Goal: Task Accomplishment & Management: Complete application form

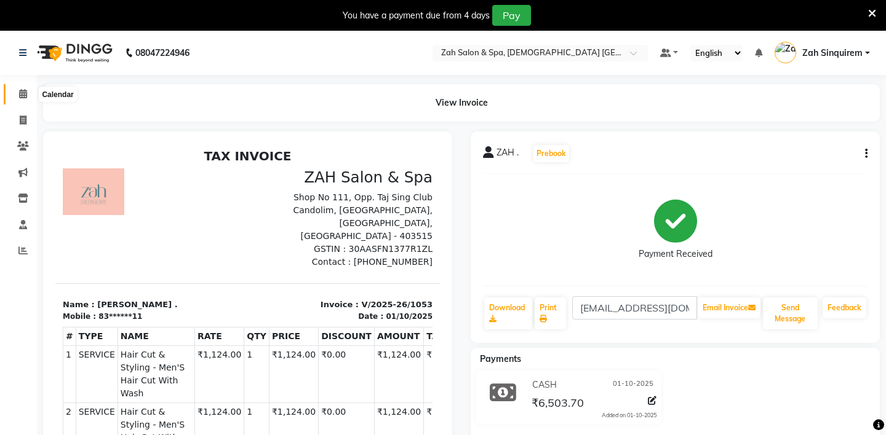
click at [23, 92] on icon at bounding box center [23, 93] width 8 height 9
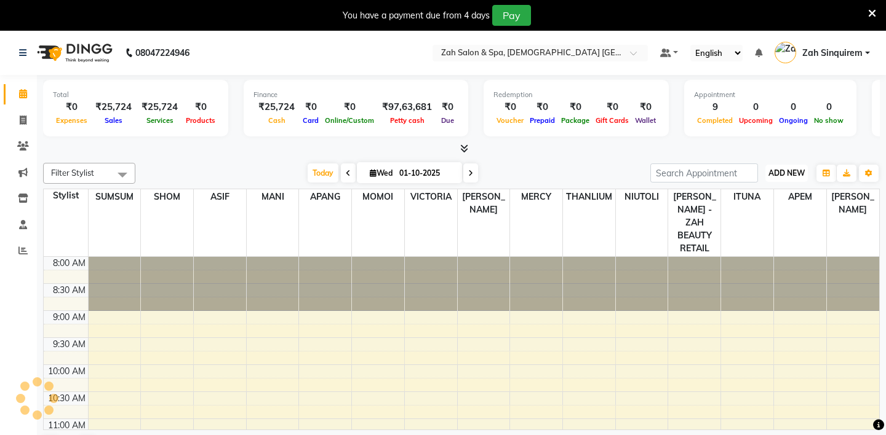
click at [791, 167] on button "ADD NEW Toggle Dropdown" at bounding box center [786, 173] width 42 height 17
click at [742, 212] on link "Add Invoice" at bounding box center [758, 212] width 97 height 16
select select "service"
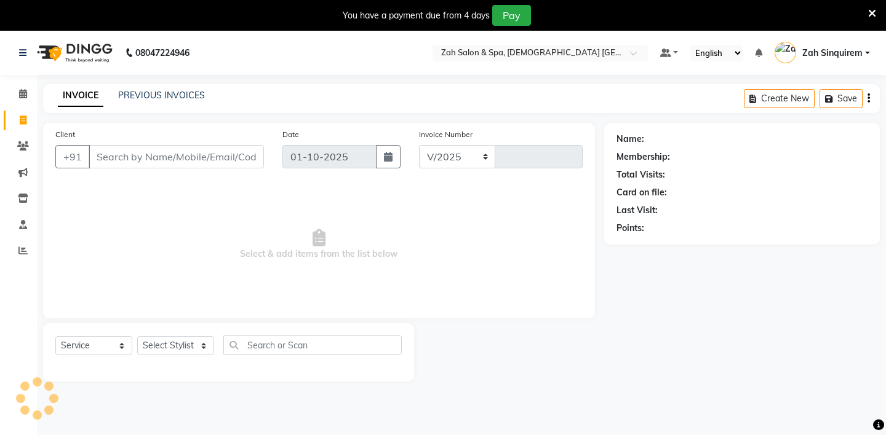
select select "5613"
type input "1054"
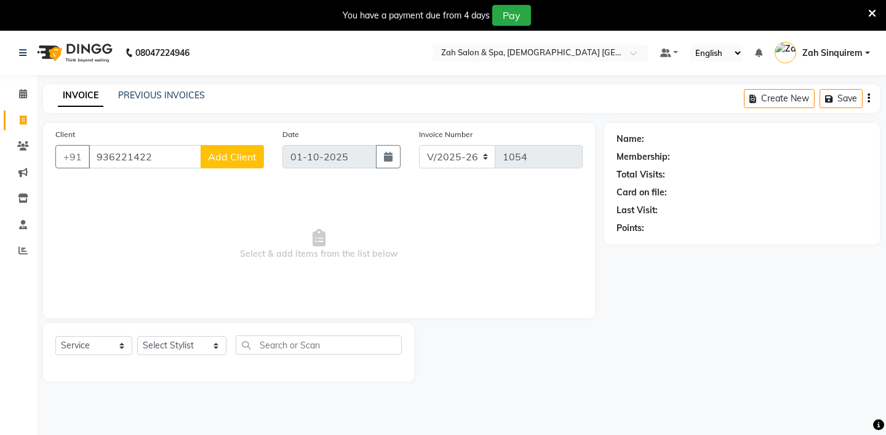
type input "936221422"
click at [226, 162] on span "Add Client" at bounding box center [232, 157] width 49 height 12
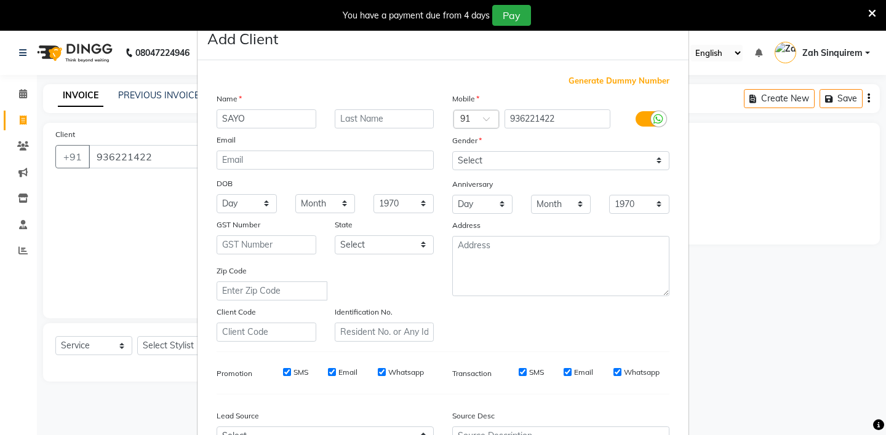
type input "SAYO"
click at [480, 153] on select "Select [DEMOGRAPHIC_DATA] [DEMOGRAPHIC_DATA] Other Prefer Not To Say" at bounding box center [560, 160] width 217 height 19
select select "[DEMOGRAPHIC_DATA]"
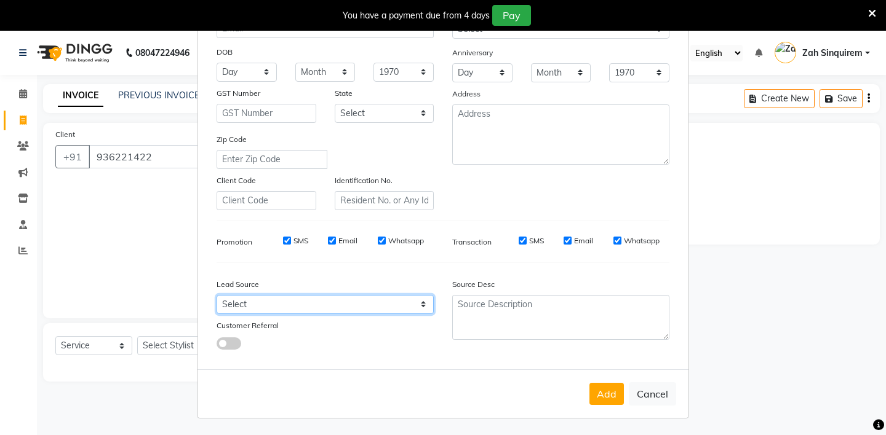
click at [285, 299] on select "Select Walk-in Referral Internet Friend Word of Mouth Advertisement Facebook Ju…" at bounding box center [324, 304] width 217 height 19
click at [249, 307] on select "Select Walk-in Referral Internet Friend Word of Mouth Advertisement Facebook Ju…" at bounding box center [324, 304] width 217 height 19
select select "36148"
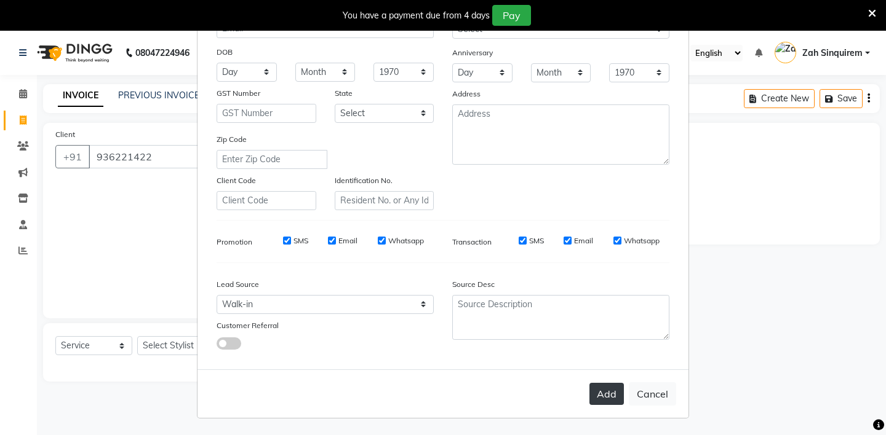
click at [604, 404] on button "Add" at bounding box center [606, 394] width 34 height 22
type input "93*****22"
select select
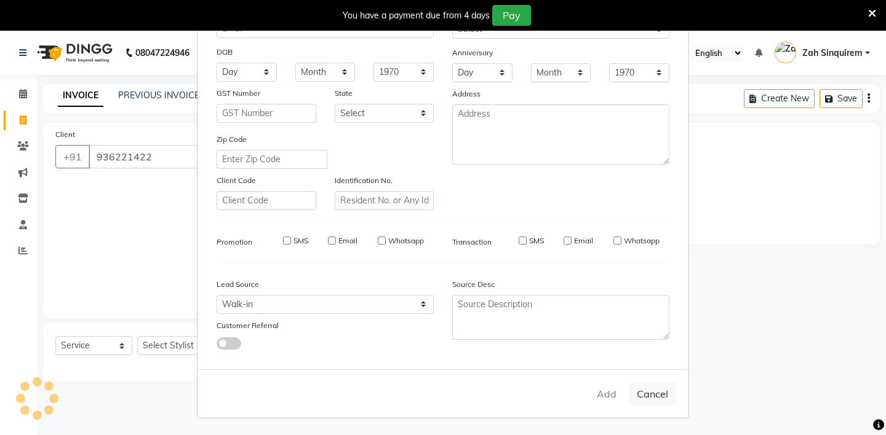
select select
checkbox input "false"
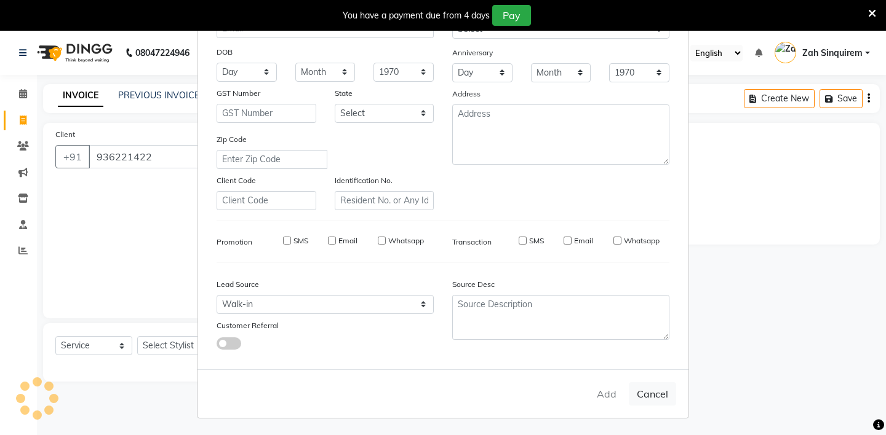
checkbox input "false"
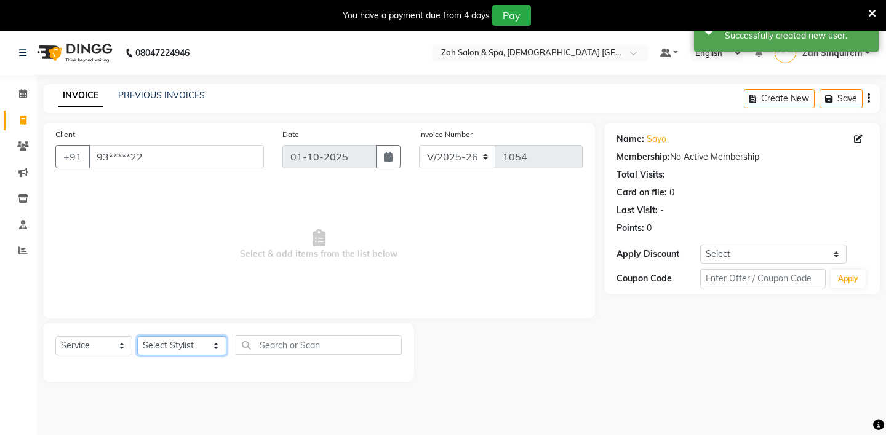
click at [179, 341] on select "Select Stylist [PERSON_NAME] - ZAH BEAUTY RETAIL APANG APEM ASIF ITUNA MANI MER…" at bounding box center [181, 345] width 89 height 19
select select "46424"
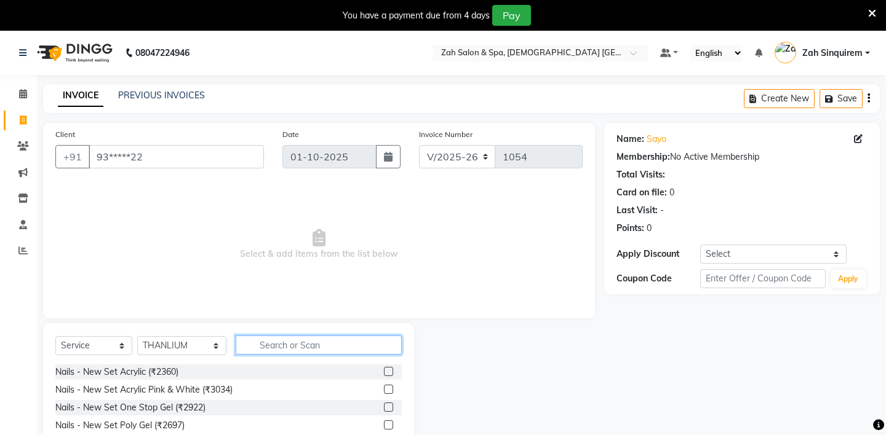
click at [271, 345] on input "text" at bounding box center [319, 345] width 166 height 19
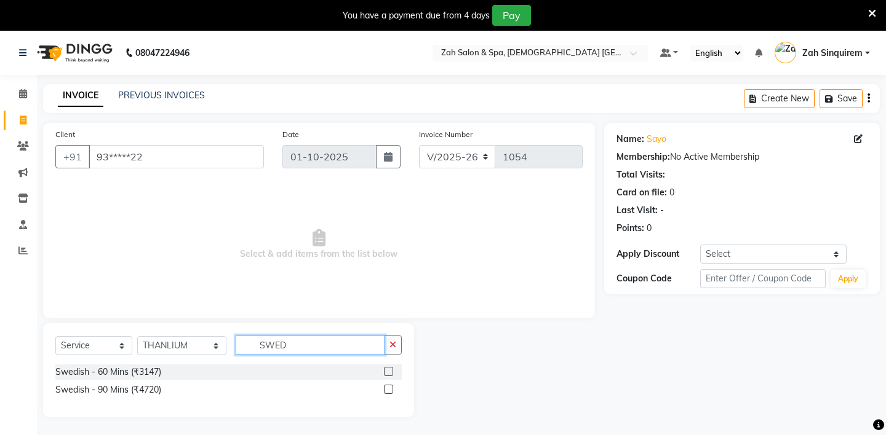
type input "SWED"
click at [388, 371] on label at bounding box center [388, 371] width 9 height 9
click at [388, 371] on input "checkbox" at bounding box center [388, 372] width 8 height 8
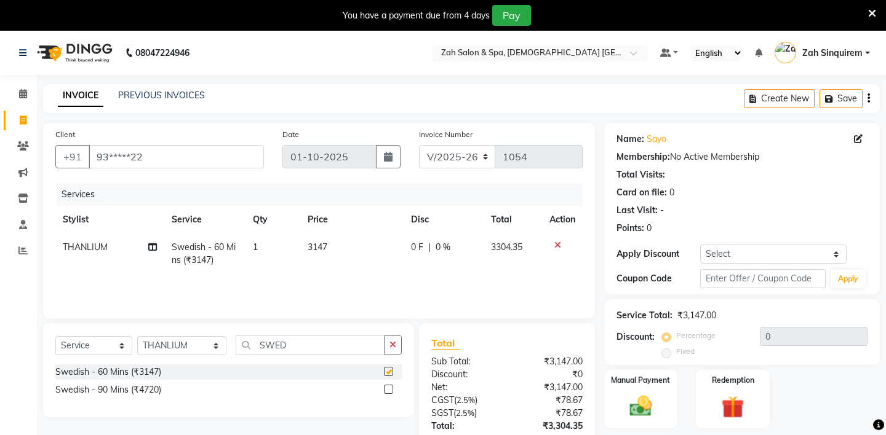
checkbox input "false"
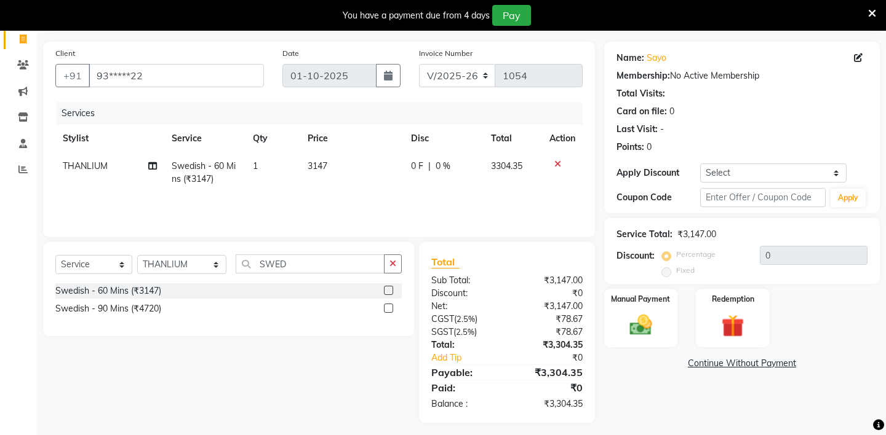
scroll to position [87, 0]
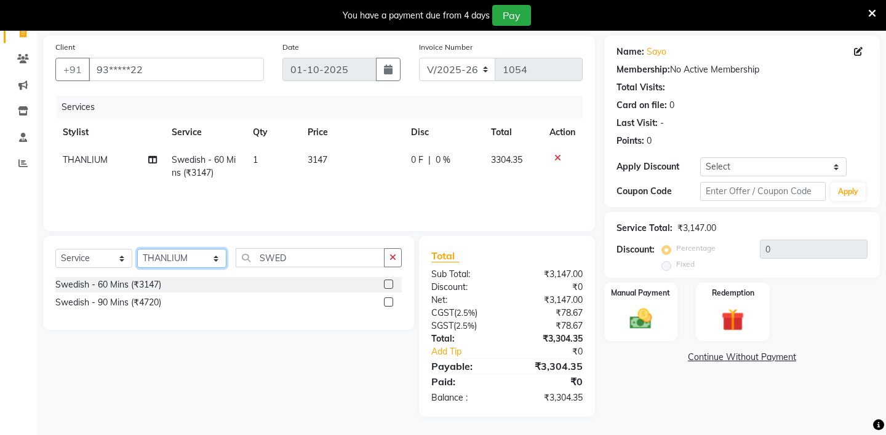
click at [171, 263] on select "Select Stylist [PERSON_NAME] - ZAH BEAUTY RETAIL APANG APEM ASIF ITUNA MANI MER…" at bounding box center [181, 258] width 89 height 19
select select "57860"
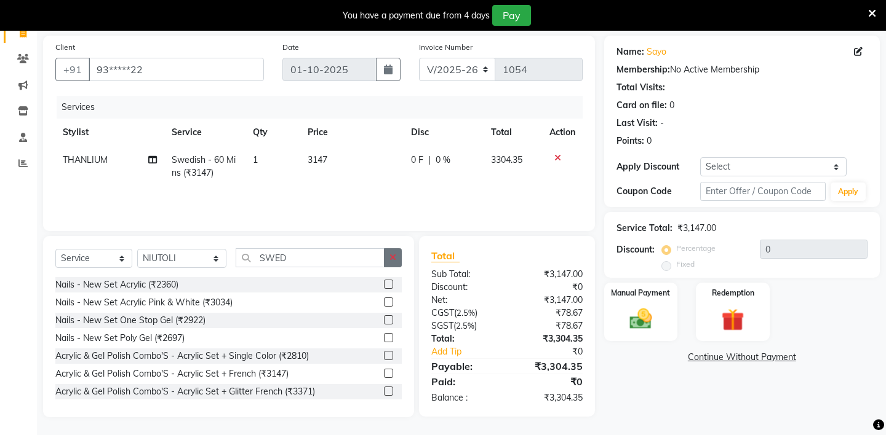
click at [391, 260] on icon "button" at bounding box center [392, 257] width 7 height 9
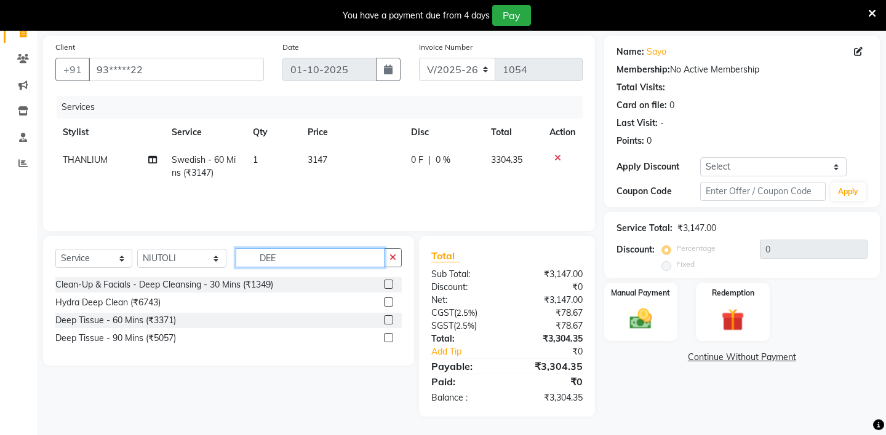
type input "DEE"
click at [385, 318] on label at bounding box center [388, 319] width 9 height 9
click at [385, 318] on input "checkbox" at bounding box center [388, 321] width 8 height 8
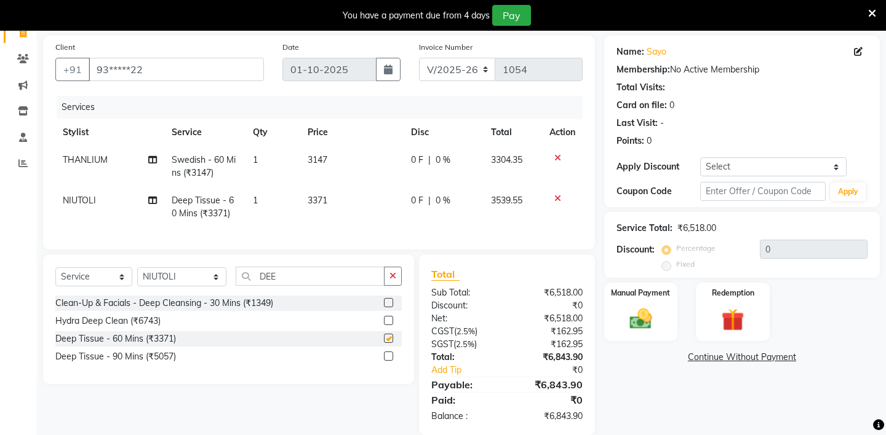
checkbox input "false"
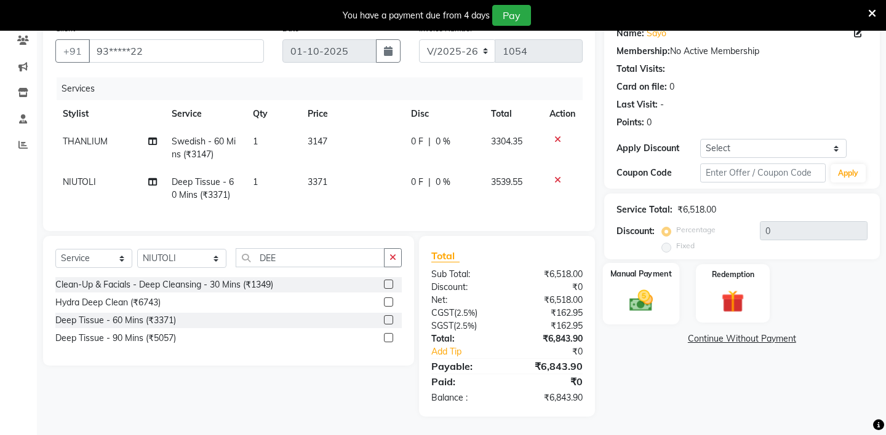
click at [634, 269] on div "Manual Payment" at bounding box center [640, 293] width 76 height 61
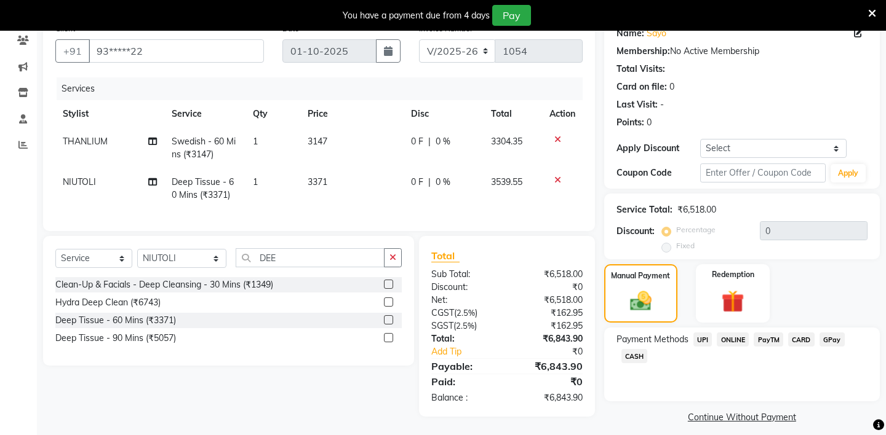
click at [795, 333] on span "CARD" at bounding box center [801, 340] width 26 height 14
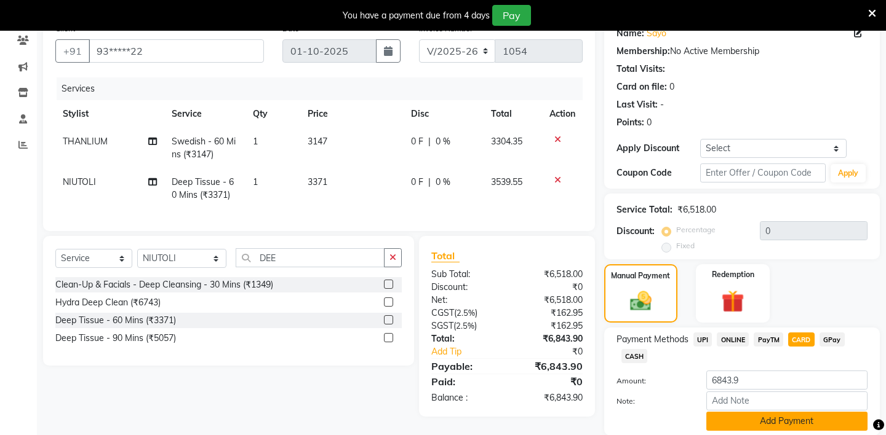
click at [728, 412] on button "Add Payment" at bounding box center [786, 421] width 161 height 19
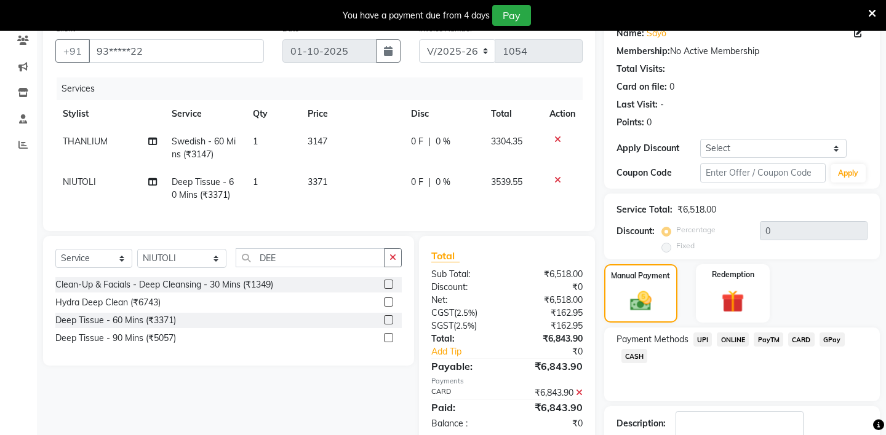
scroll to position [171, 0]
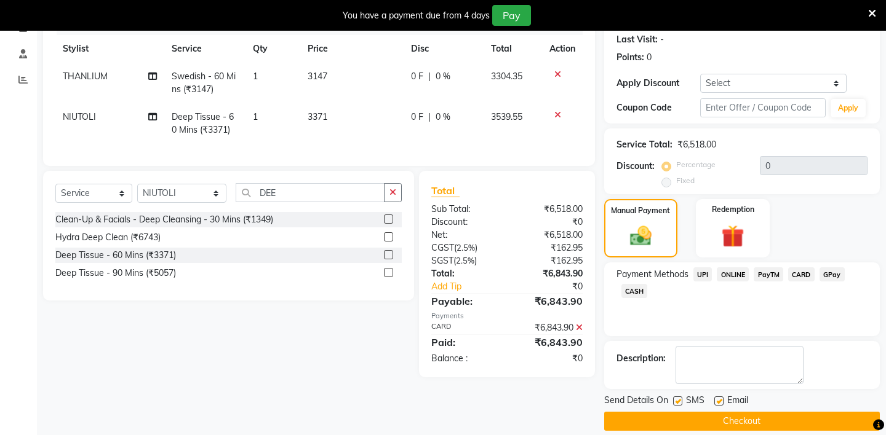
click at [679, 412] on button "Checkout" at bounding box center [742, 421] width 276 height 19
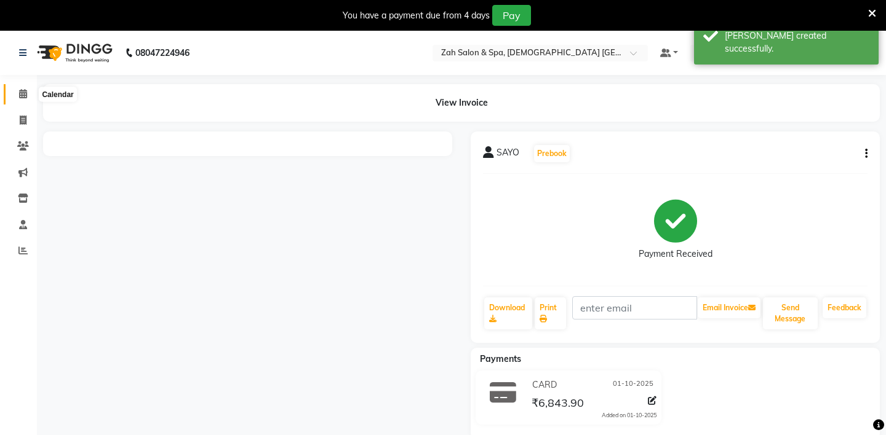
click at [25, 95] on icon at bounding box center [23, 93] width 8 height 9
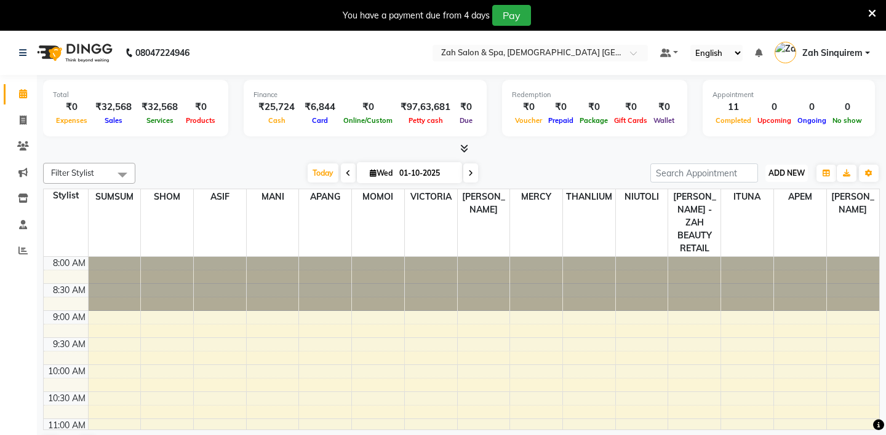
click at [787, 172] on span "ADD NEW" at bounding box center [786, 173] width 36 height 9
click at [734, 210] on link "Add Invoice" at bounding box center [758, 212] width 97 height 16
select select "service"
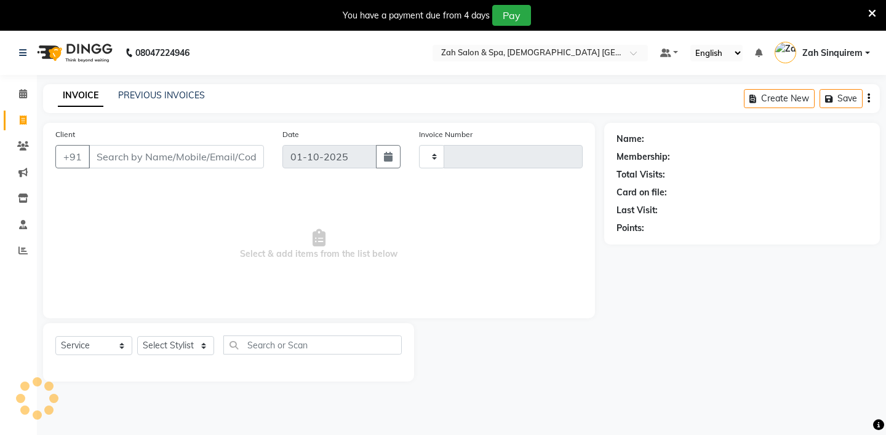
type input "1055"
select select "5613"
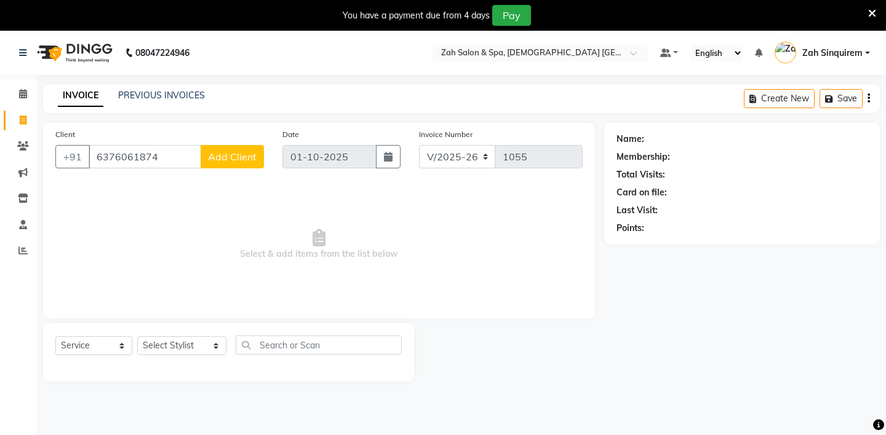
type input "6376061874"
click at [258, 159] on button "Add Client" at bounding box center [231, 156] width 63 height 23
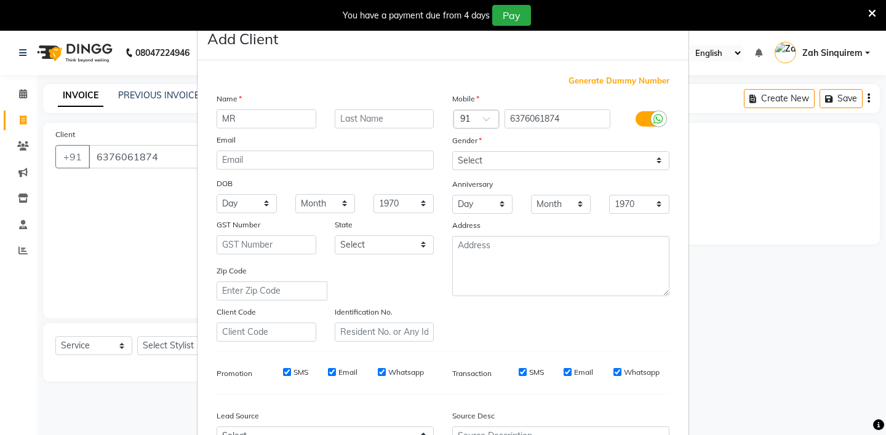
type input "MR"
click at [361, 124] on input "text" at bounding box center [385, 118] width 100 height 19
type input "[PERSON_NAME]"
click at [468, 161] on select "Select [DEMOGRAPHIC_DATA] [DEMOGRAPHIC_DATA] Other Prefer Not To Say" at bounding box center [560, 160] width 217 height 19
select select "[DEMOGRAPHIC_DATA]"
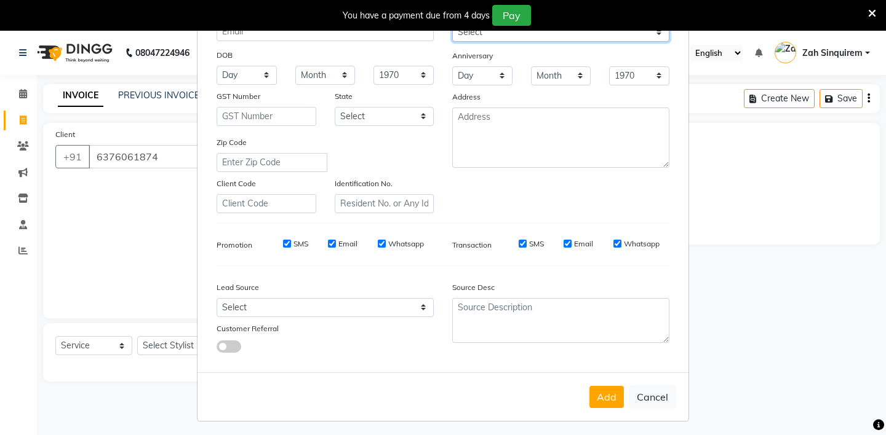
scroll to position [132, 0]
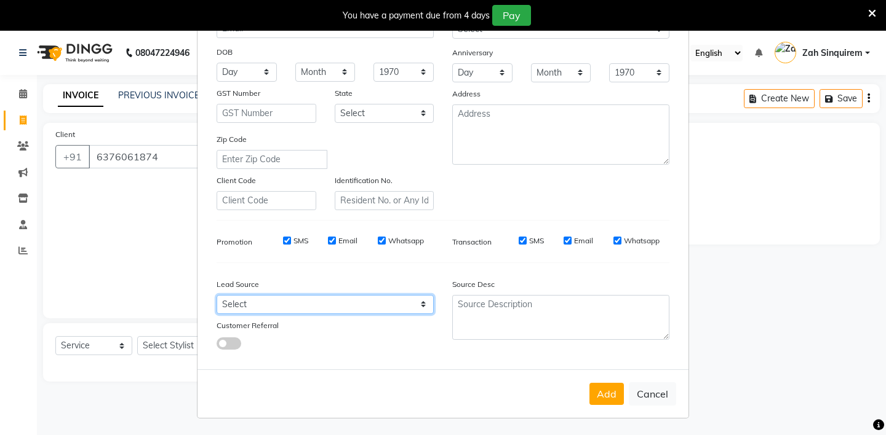
click at [266, 307] on select "Select Walk-in Referral Internet Friend Word of Mouth Advertisement Facebook Ju…" at bounding box center [324, 304] width 217 height 19
click at [242, 309] on select "Select Walk-in Referral Internet Friend Word of Mouth Advertisement Facebook Ju…" at bounding box center [324, 304] width 217 height 19
select select "36148"
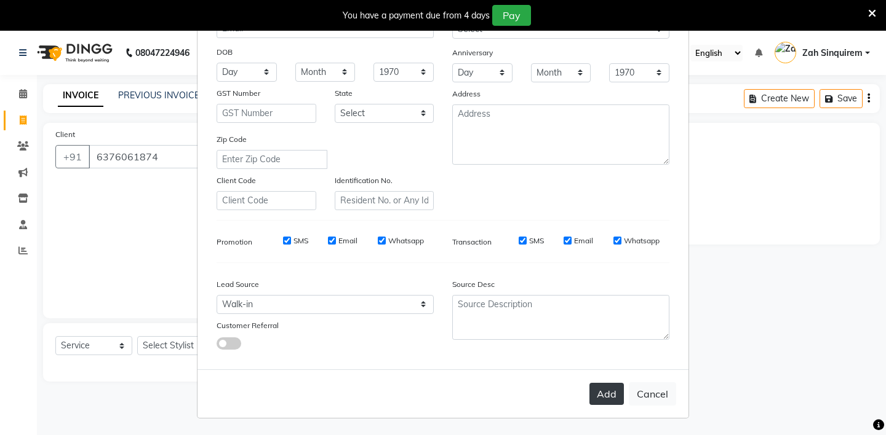
click at [615, 392] on button "Add" at bounding box center [606, 394] width 34 height 22
type input "63******74"
select select
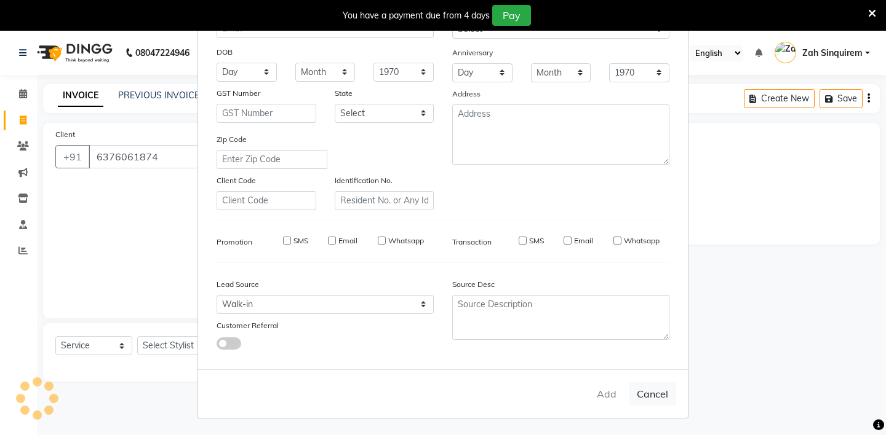
select select
checkbox input "false"
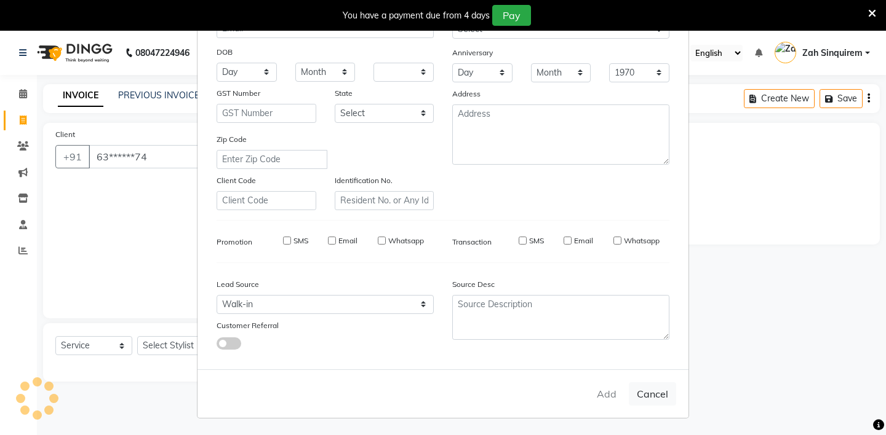
checkbox input "false"
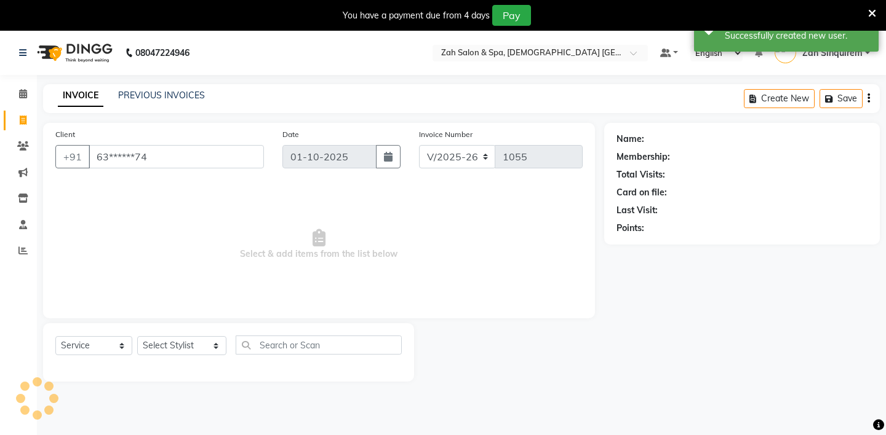
scroll to position [31, 0]
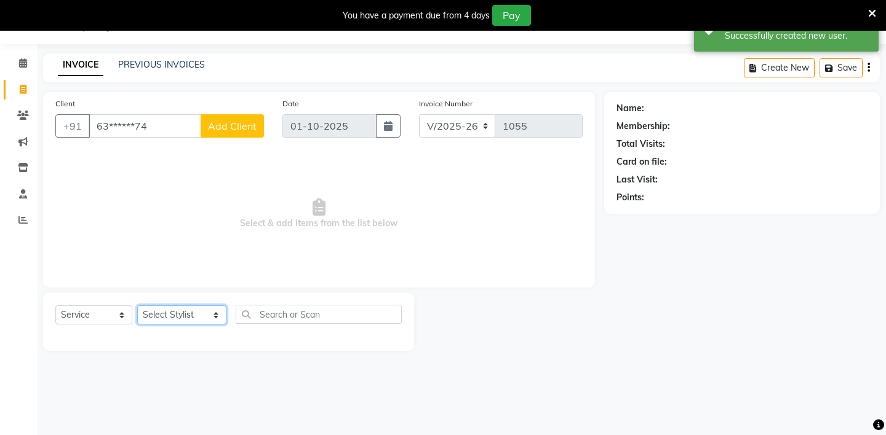
click at [164, 319] on select "Select Stylist [PERSON_NAME] - ZAH BEAUTY RETAIL APANG APEM ASIF ITUNA MANI MER…" at bounding box center [181, 315] width 89 height 19
select select "46424"
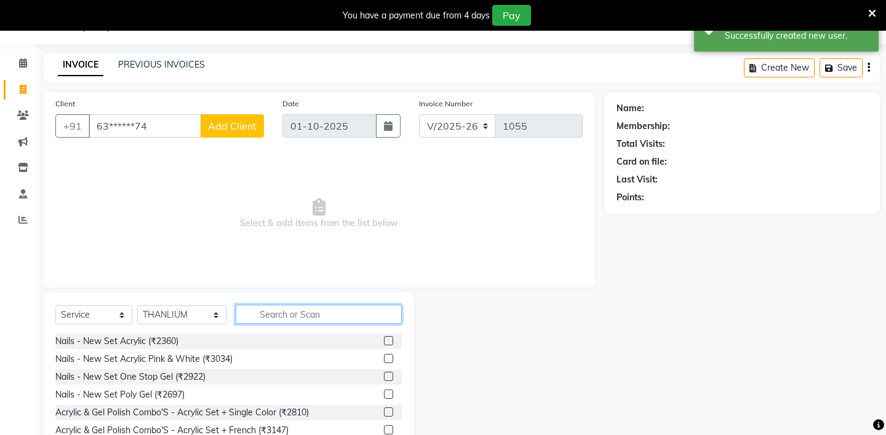
click at [273, 314] on input "text" at bounding box center [319, 314] width 166 height 19
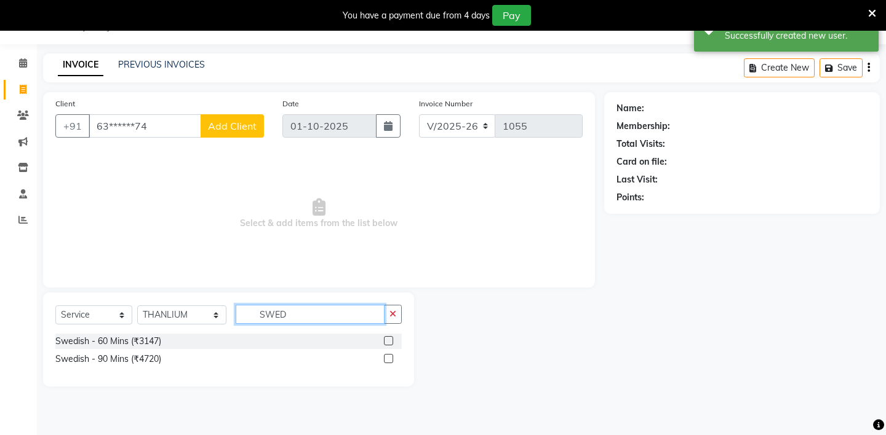
type input "SWED"
click at [392, 340] on label at bounding box center [388, 340] width 9 height 9
click at [392, 340] on input "checkbox" at bounding box center [388, 342] width 8 height 8
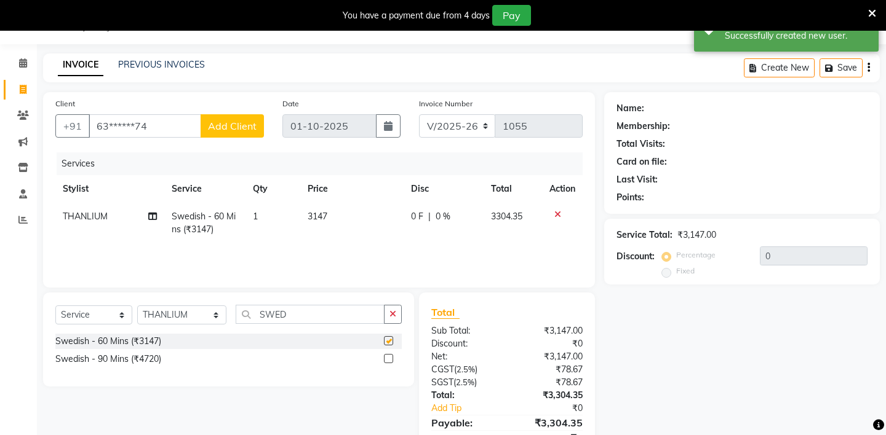
checkbox input "false"
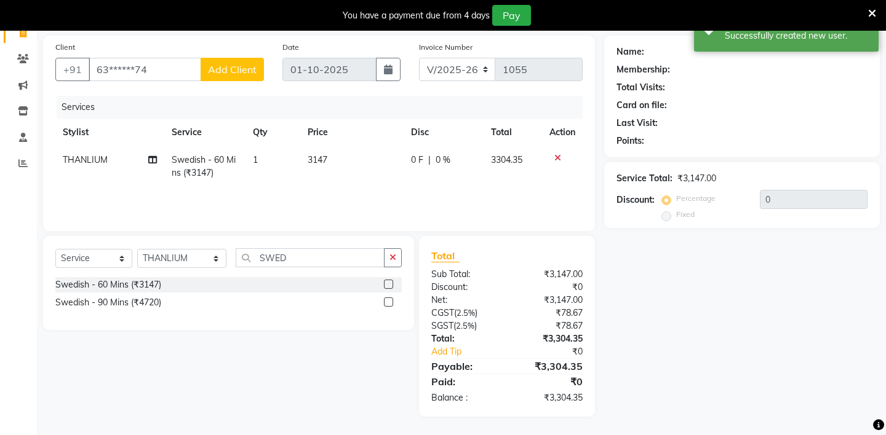
scroll to position [0, 0]
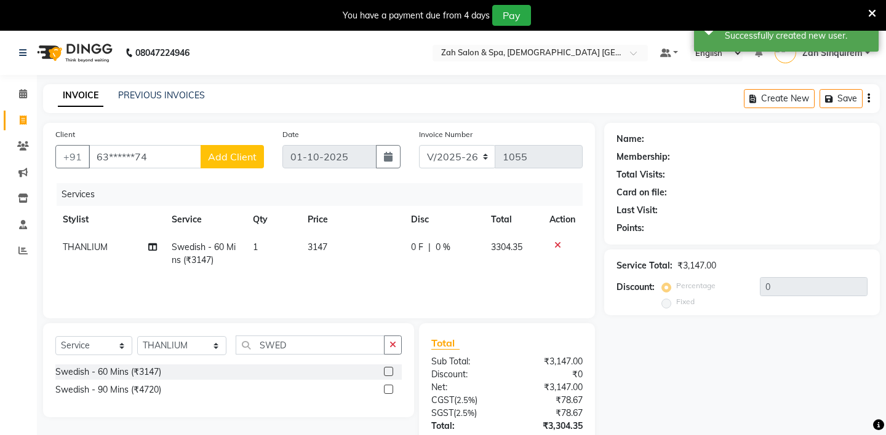
click at [238, 158] on span "Add Client" at bounding box center [232, 157] width 49 height 12
select select "36148"
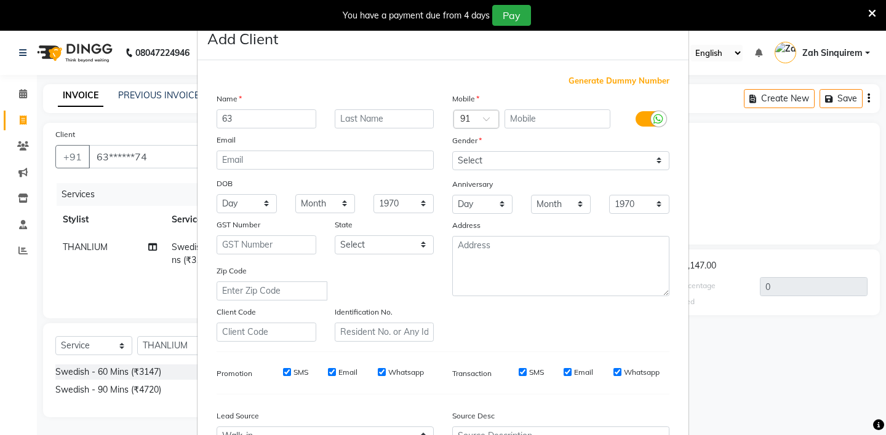
type input "6"
type input "MR"
click at [354, 122] on input "text" at bounding box center [385, 118] width 100 height 19
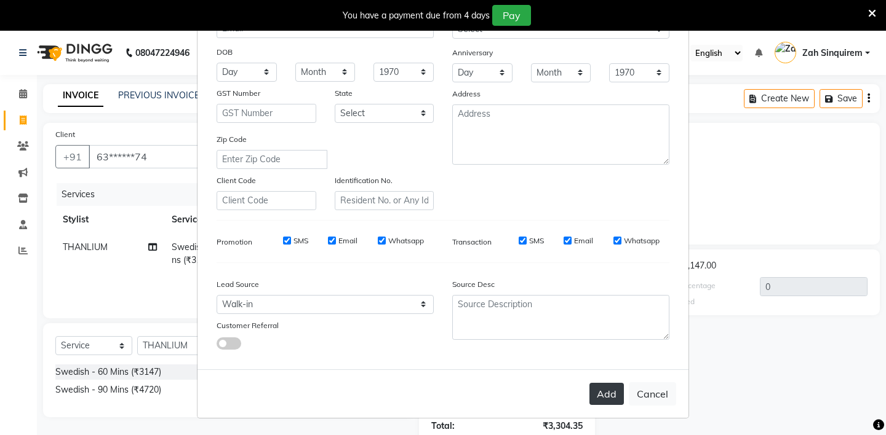
type input "[PERSON_NAME]"
click at [600, 391] on button "Add" at bounding box center [606, 394] width 34 height 22
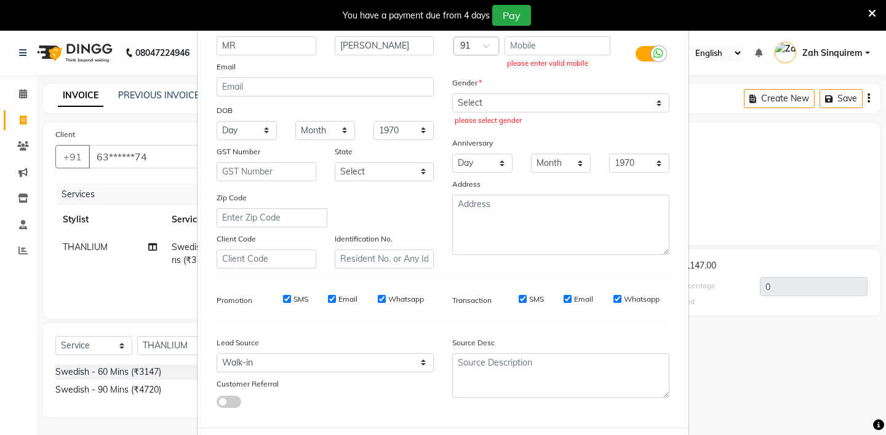
scroll to position [0, 0]
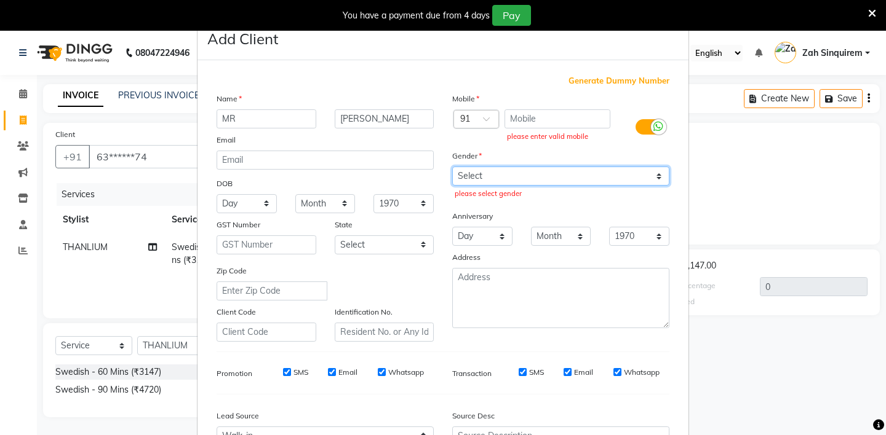
click at [480, 181] on select "Select [DEMOGRAPHIC_DATA] [DEMOGRAPHIC_DATA] Other Prefer Not To Say" at bounding box center [560, 176] width 217 height 19
select select "[DEMOGRAPHIC_DATA]"
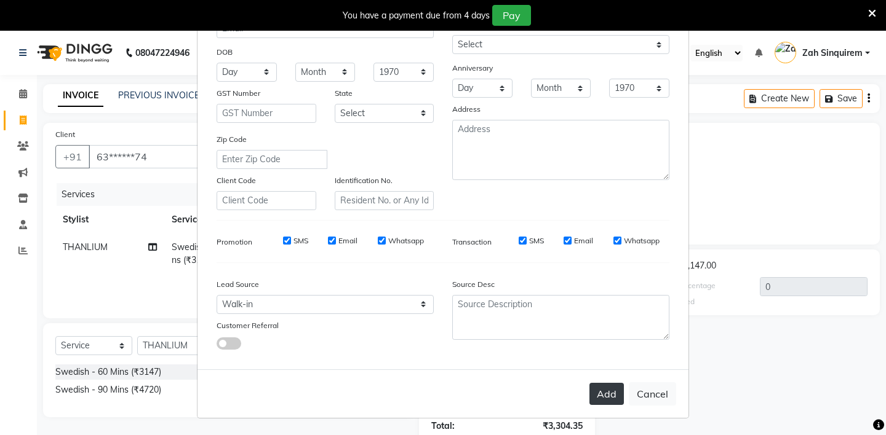
click at [602, 394] on button "Add" at bounding box center [606, 394] width 34 height 22
click at [662, 387] on button "Cancel" at bounding box center [652, 394] width 47 height 23
select select
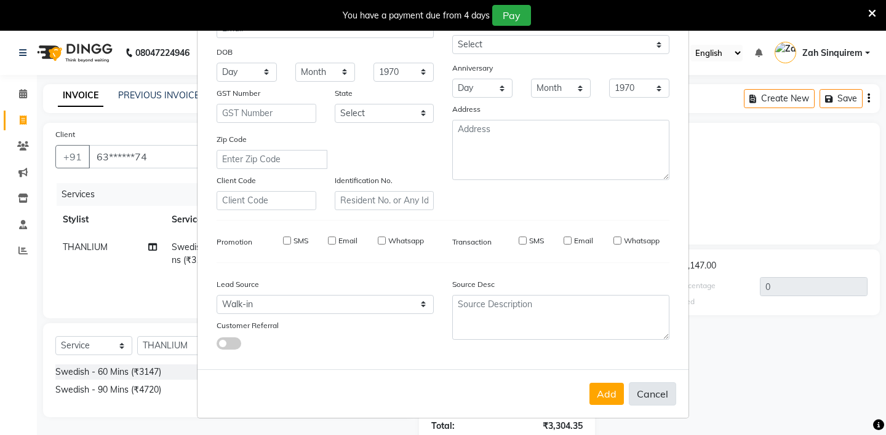
select select
checkbox input "false"
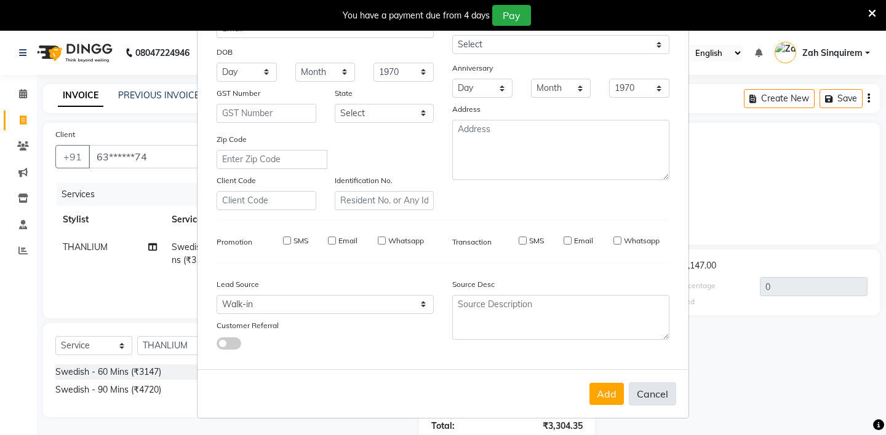
checkbox input "false"
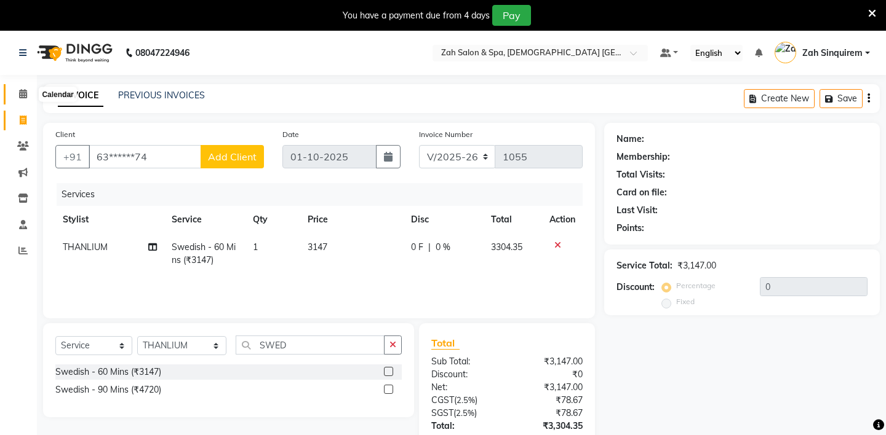
click at [31, 90] on span at bounding box center [23, 94] width 22 height 14
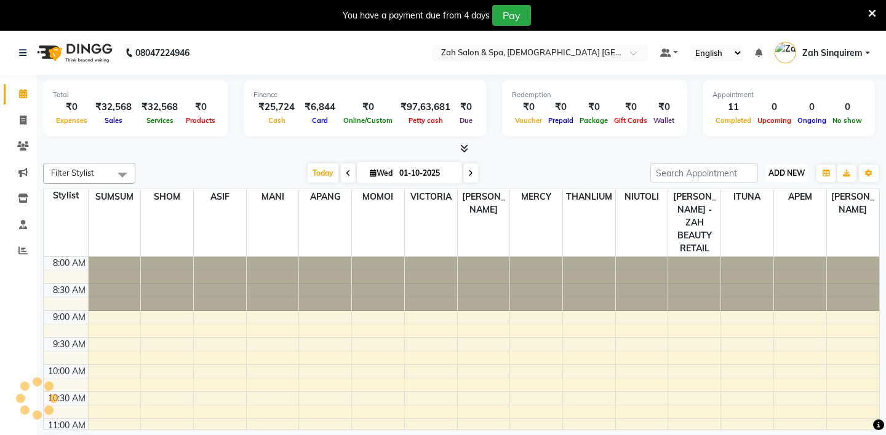
click at [788, 170] on span "ADD NEW" at bounding box center [786, 173] width 36 height 9
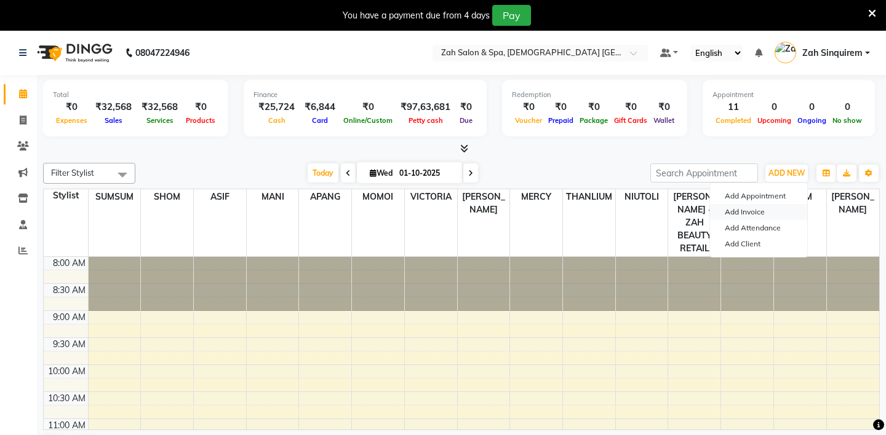
click at [739, 218] on link "Add Invoice" at bounding box center [758, 212] width 97 height 16
select select "service"
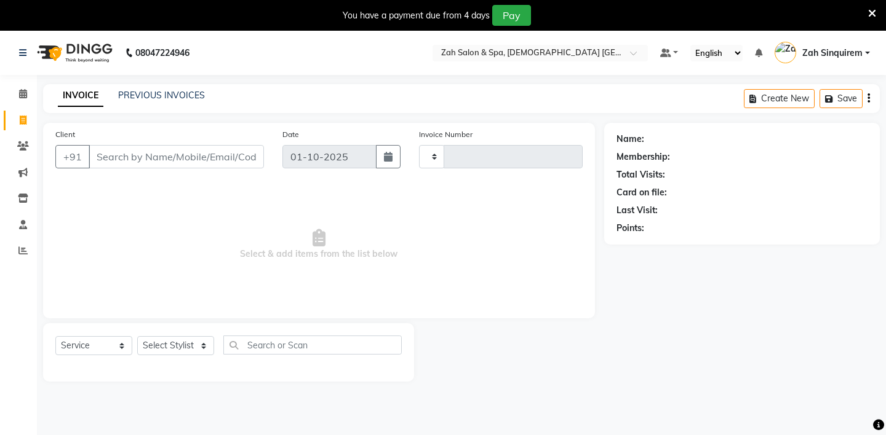
type input "1055"
select select "5613"
type input "6376061874"
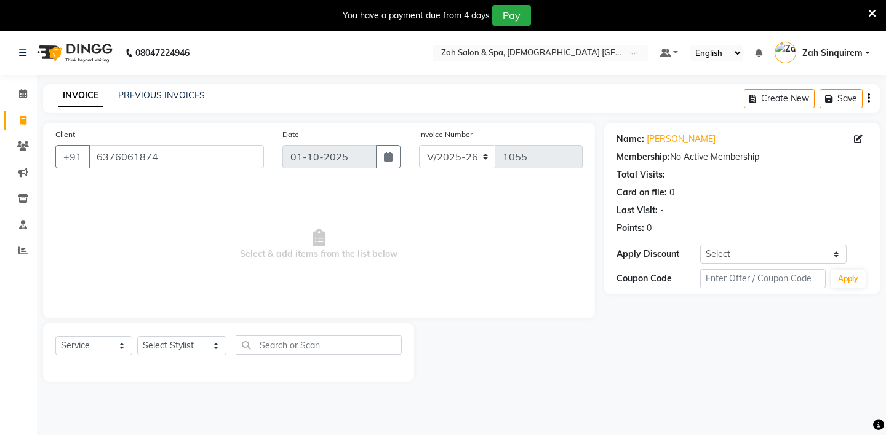
scroll to position [31, 0]
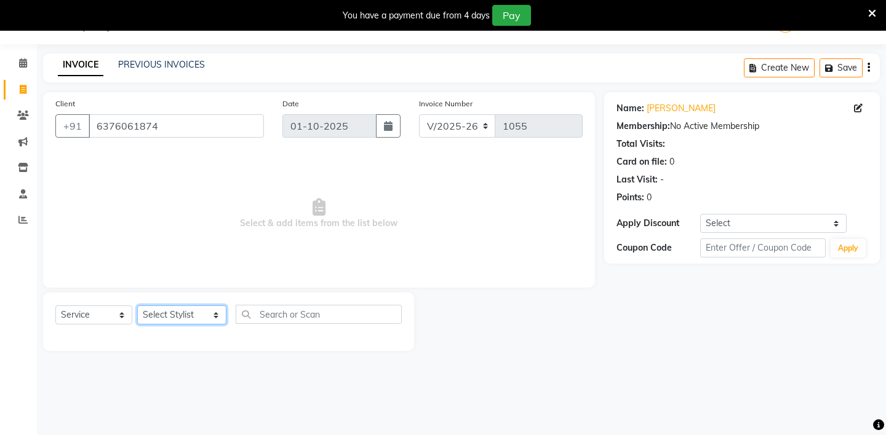
click at [178, 313] on select "Select Stylist [PERSON_NAME] - ZAH BEAUTY RETAIL APANG APEM ASIF ITUNA MANI MER…" at bounding box center [181, 315] width 89 height 19
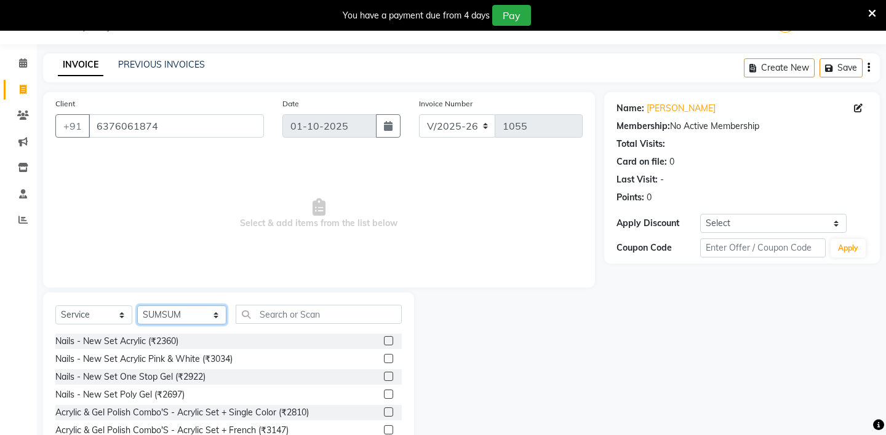
click at [178, 313] on select "Select Stylist [PERSON_NAME] - ZAH BEAUTY RETAIL APANG APEM ASIF ITUNA MANI MER…" at bounding box center [181, 315] width 89 height 19
select select "46424"
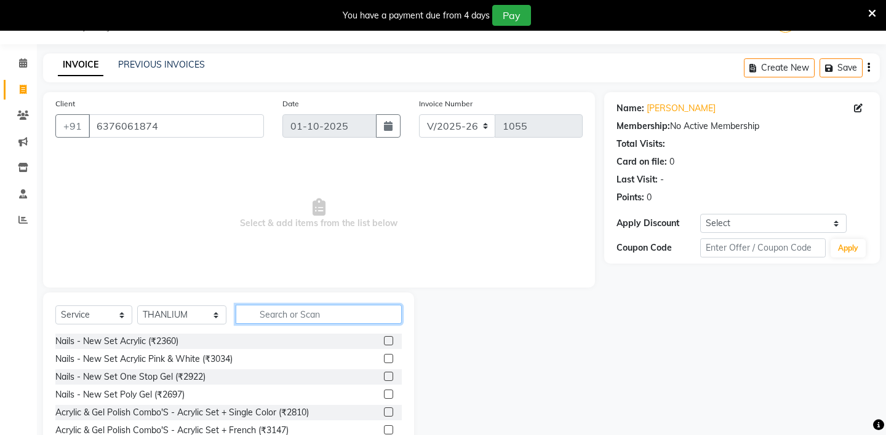
click at [284, 314] on input "text" at bounding box center [319, 314] width 166 height 19
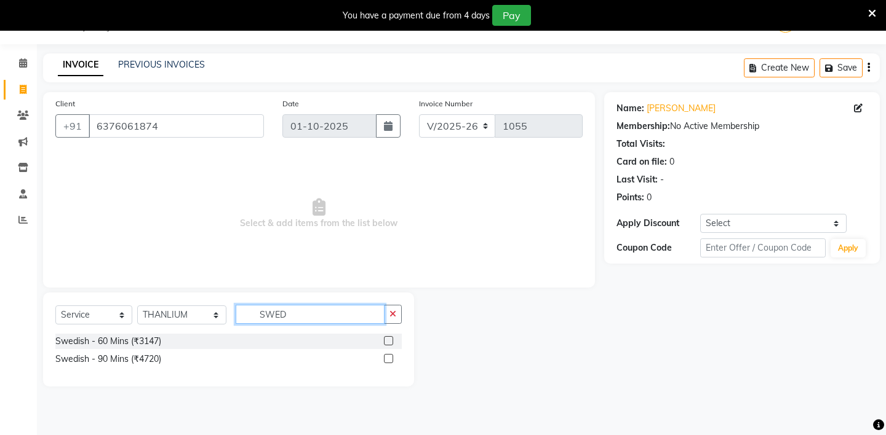
type input "SWED"
click at [386, 340] on label at bounding box center [388, 340] width 9 height 9
click at [386, 340] on input "checkbox" at bounding box center [388, 342] width 8 height 8
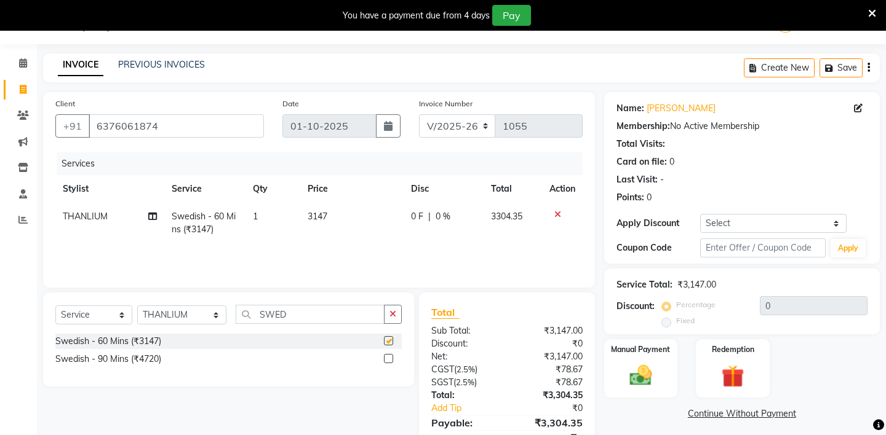
checkbox input "false"
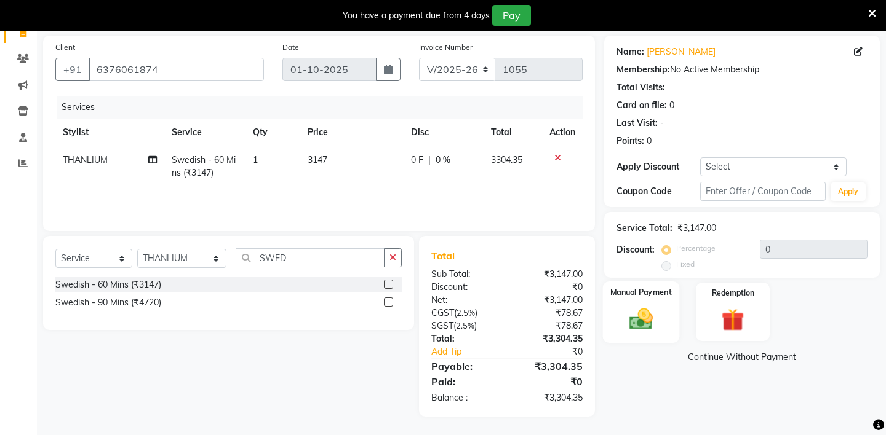
click at [627, 289] on div "Manual Payment" at bounding box center [640, 312] width 76 height 61
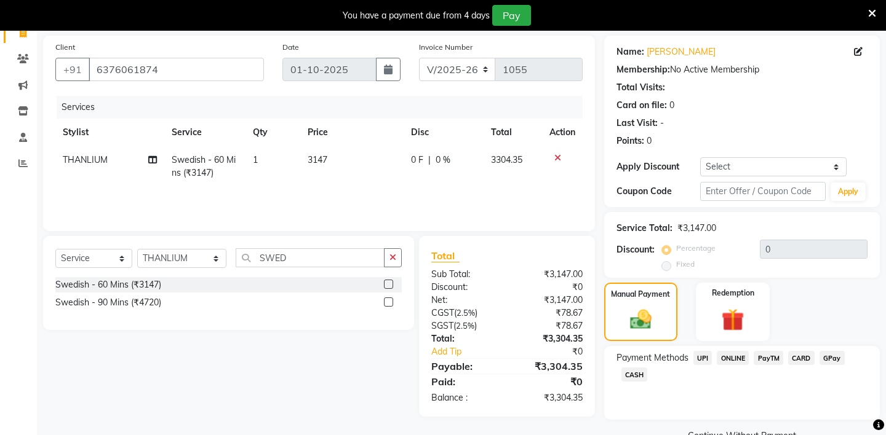
click at [630, 368] on span "CASH" at bounding box center [634, 375] width 26 height 14
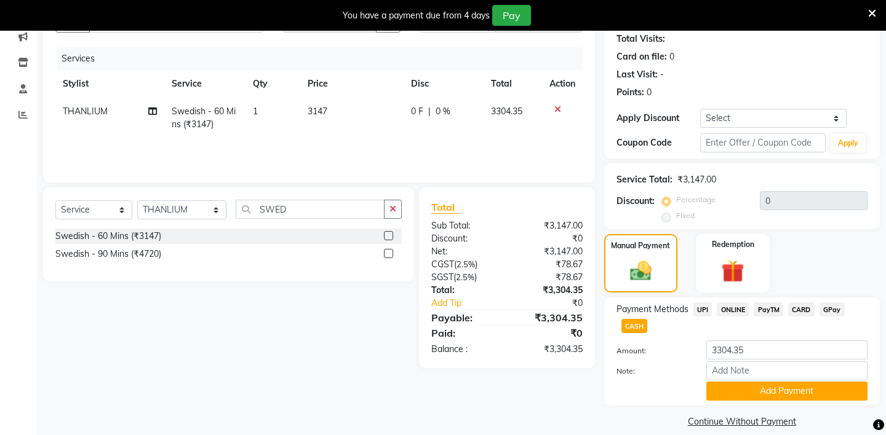
click at [737, 391] on div "Payment Methods UPI ONLINE PayTM CARD GPay CASH Amount: 3304.35 Note: Add Payme…" at bounding box center [742, 352] width 276 height 108
click at [723, 382] on button "Add Payment" at bounding box center [786, 391] width 161 height 19
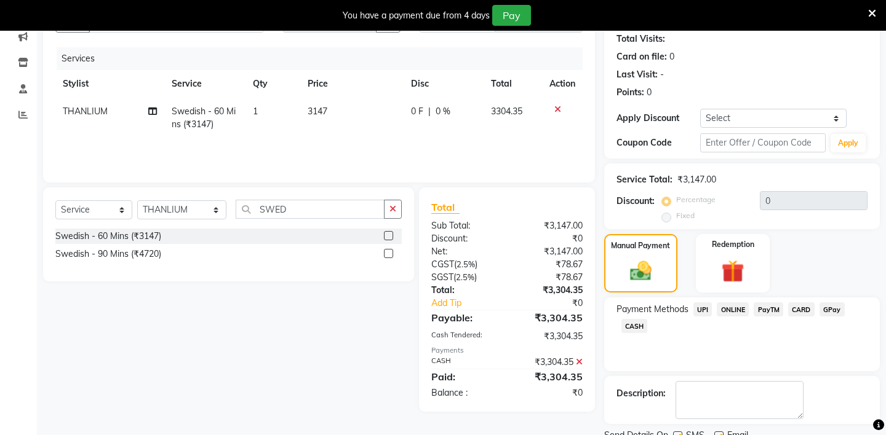
scroll to position [171, 0]
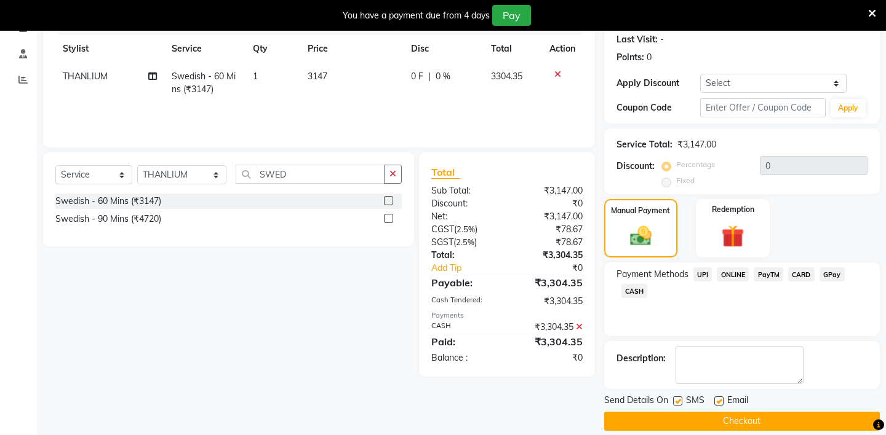
click at [672, 412] on button "Checkout" at bounding box center [742, 421] width 276 height 19
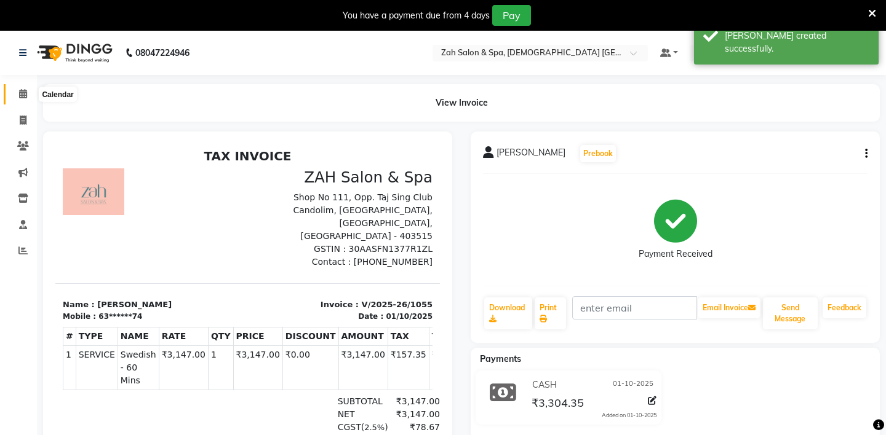
click at [14, 93] on span at bounding box center [23, 94] width 22 height 14
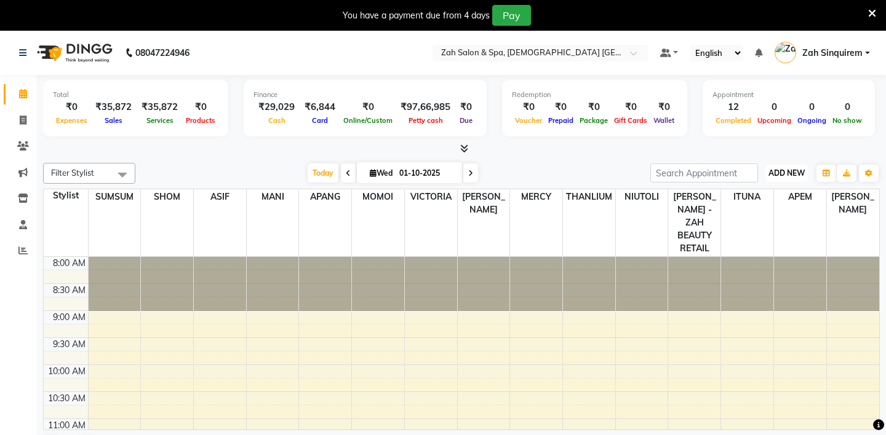
click at [785, 175] on span "ADD NEW" at bounding box center [786, 173] width 36 height 9
click at [747, 210] on link "Add Invoice" at bounding box center [758, 212] width 97 height 16
select select "service"
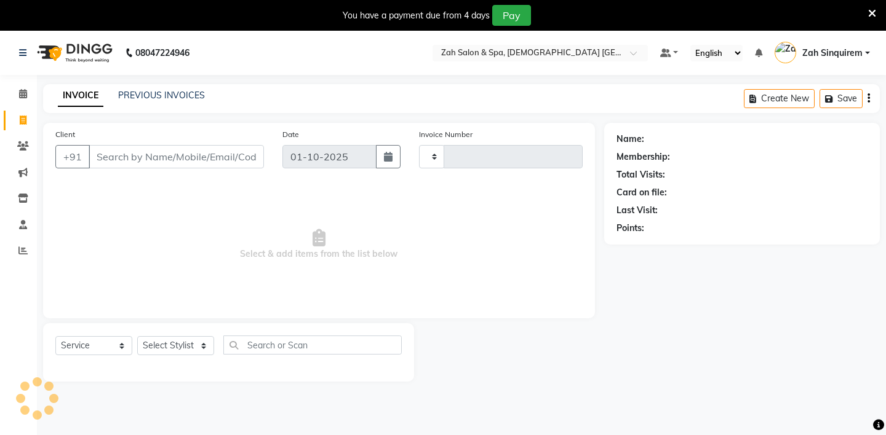
type input "1056"
type input "6376061874"
select select "5613"
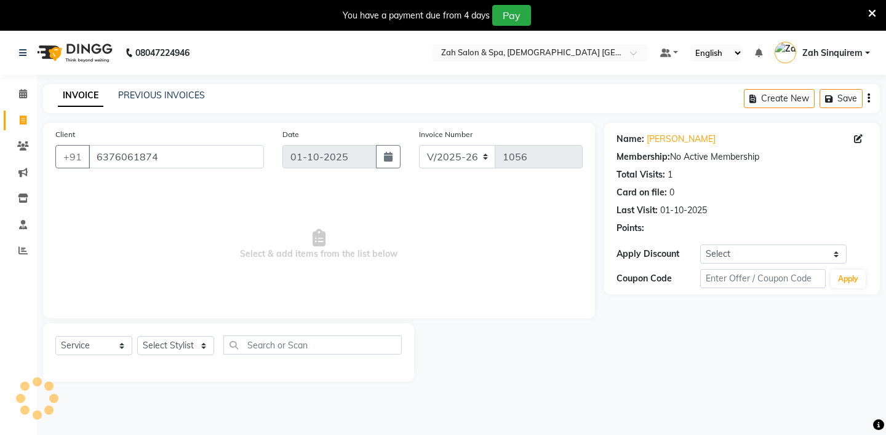
scroll to position [31, 0]
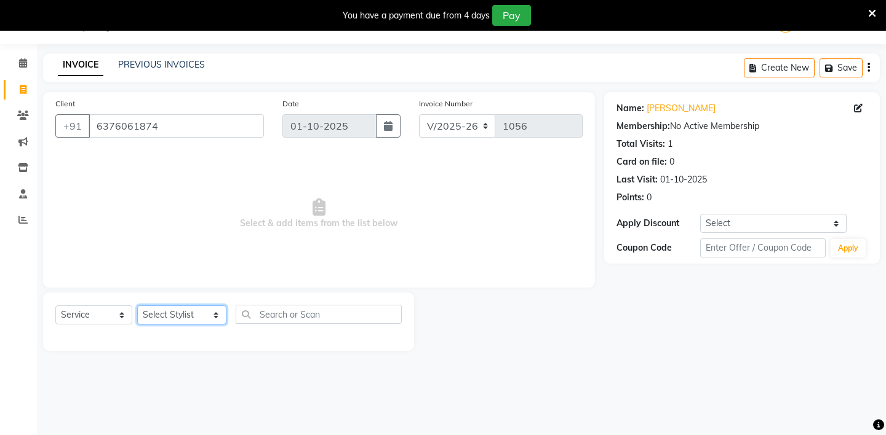
click at [175, 310] on select "Select Stylist [PERSON_NAME] - ZAH BEAUTY RETAIL APANG APEM ASIF ITUNA MANI MER…" at bounding box center [181, 315] width 89 height 19
select select "46424"
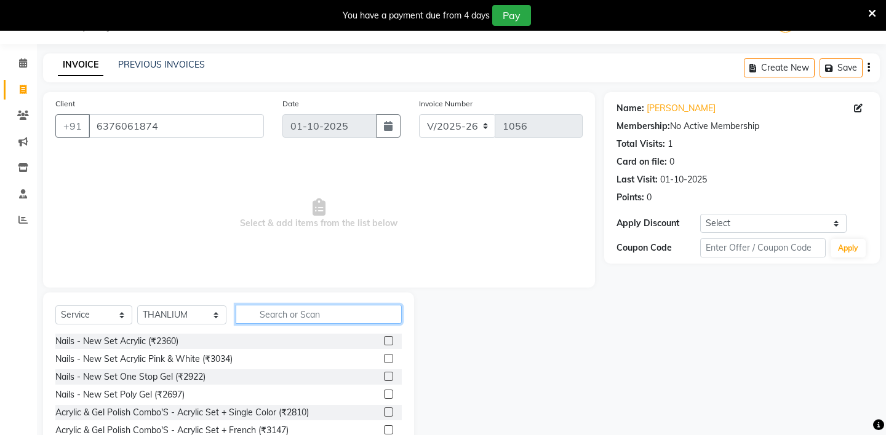
click at [274, 314] on input "text" at bounding box center [319, 314] width 166 height 19
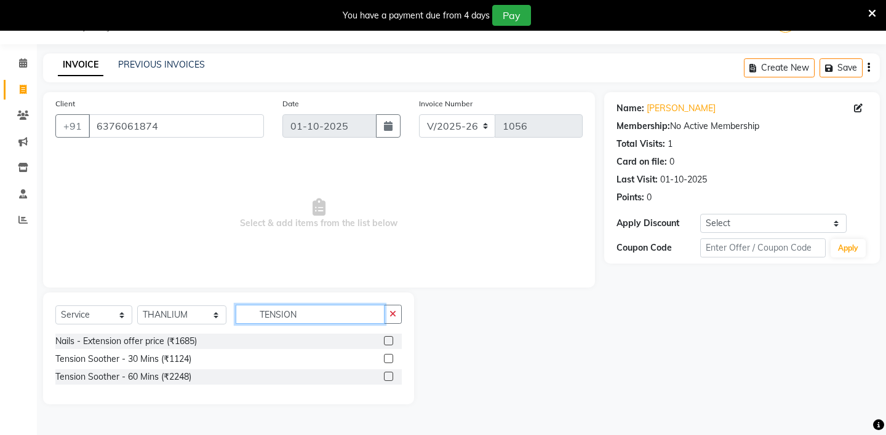
type input "TENSION"
click at [387, 359] on label at bounding box center [388, 358] width 9 height 9
click at [387, 359] on input "checkbox" at bounding box center [388, 359] width 8 height 8
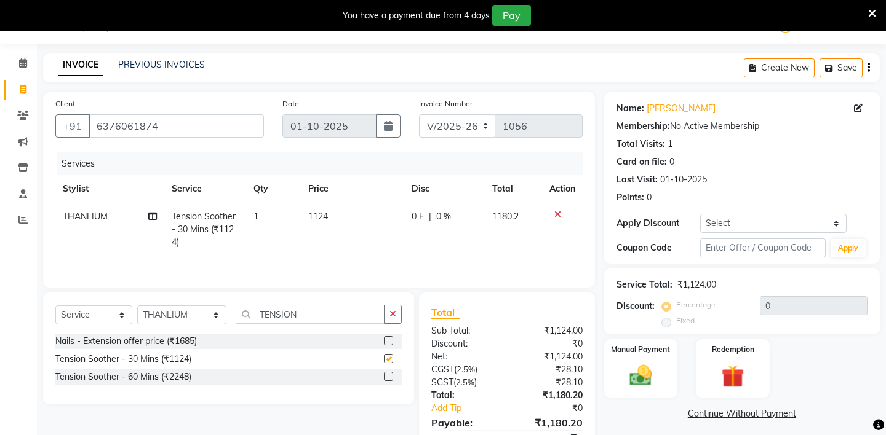
checkbox input "false"
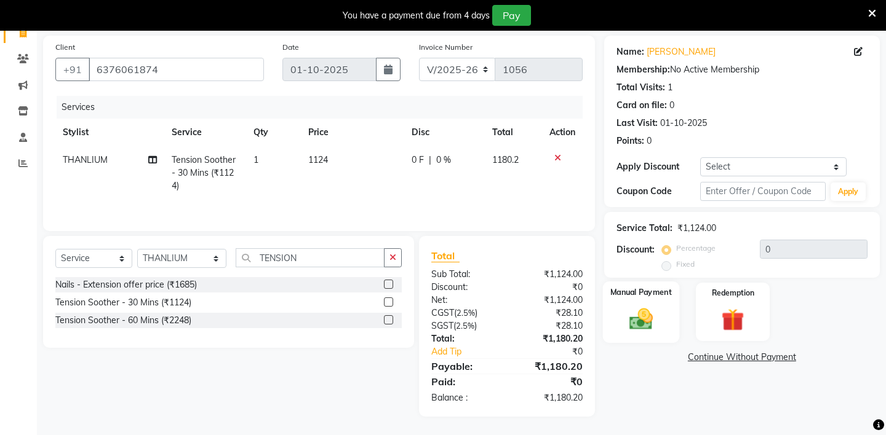
click at [631, 284] on div "Manual Payment" at bounding box center [640, 312] width 76 height 61
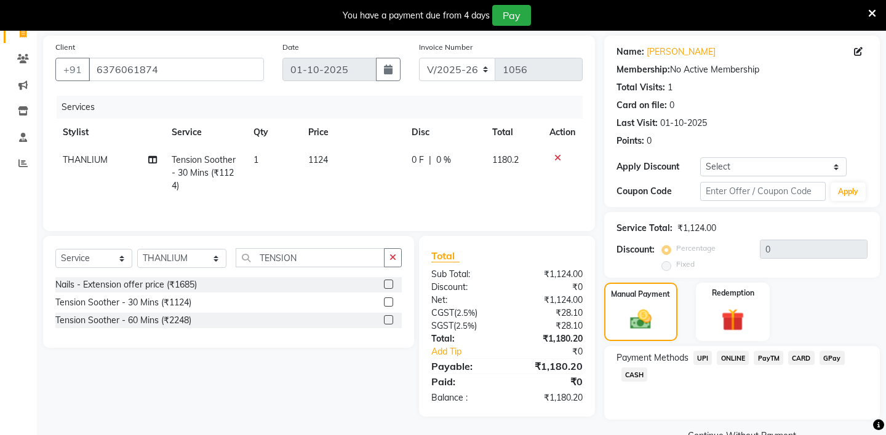
click at [629, 368] on span "CASH" at bounding box center [634, 375] width 26 height 14
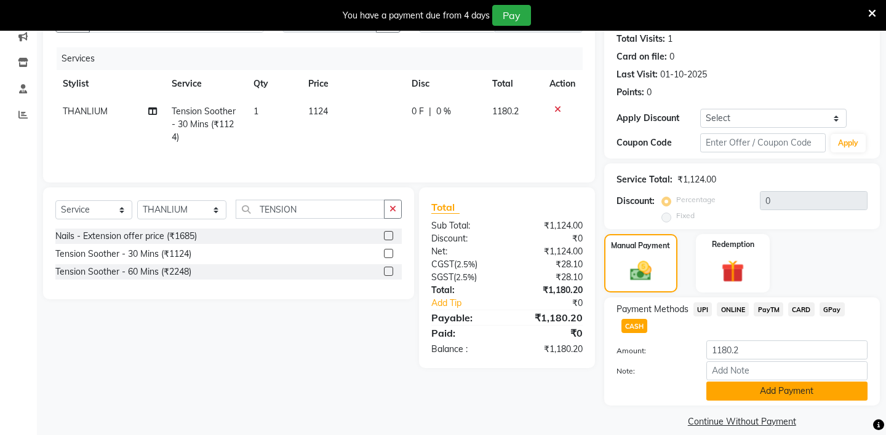
click at [729, 382] on button "Add Payment" at bounding box center [786, 391] width 161 height 19
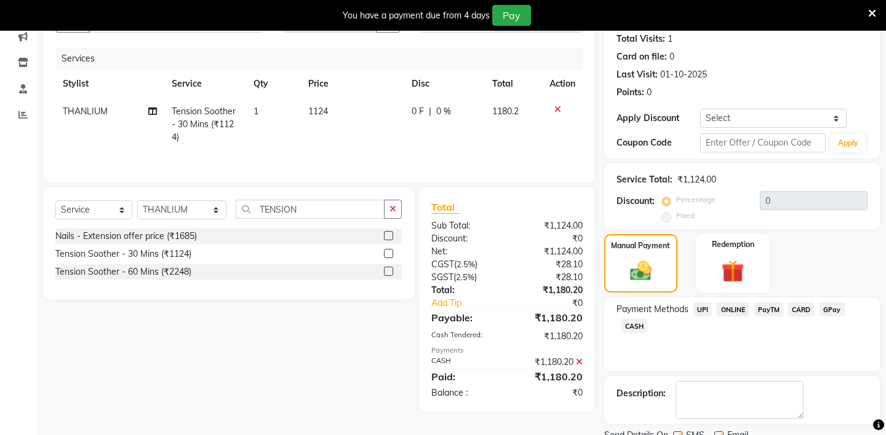
scroll to position [171, 0]
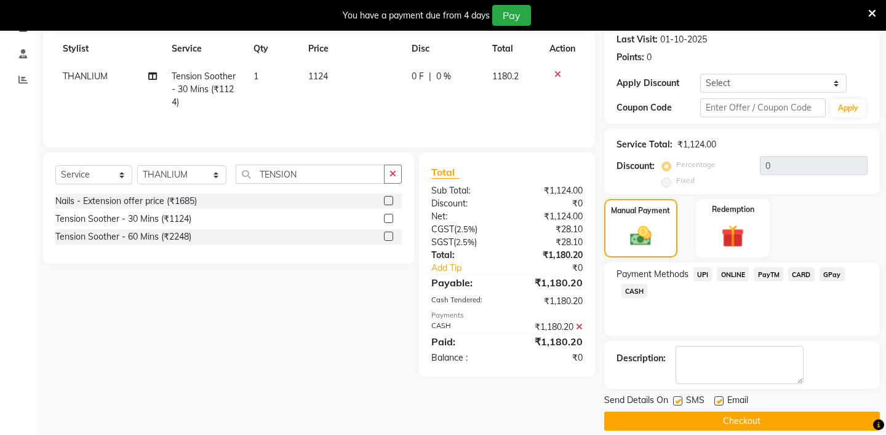
click at [695, 412] on button "Checkout" at bounding box center [742, 421] width 276 height 19
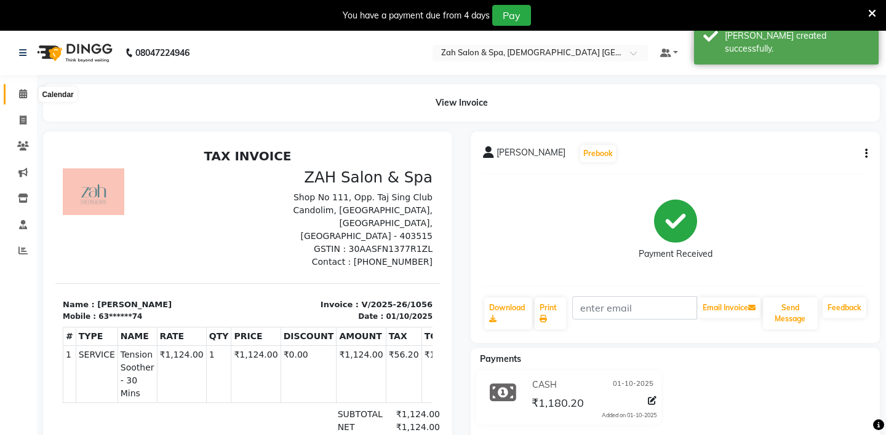
click at [21, 96] on icon at bounding box center [23, 93] width 8 height 9
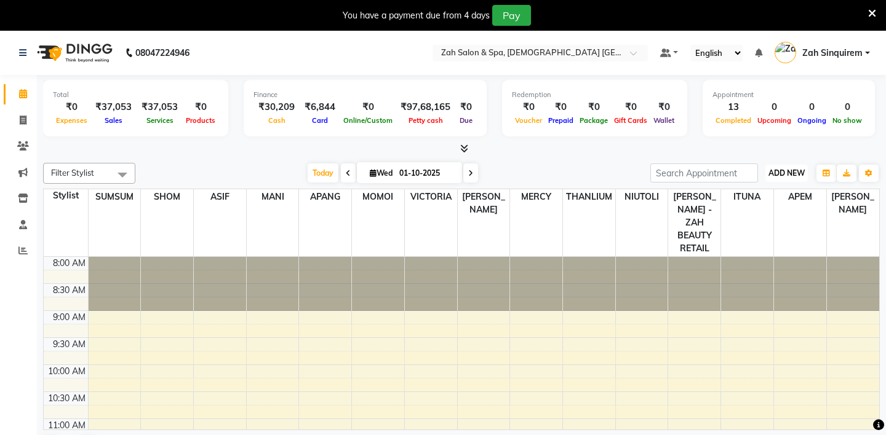
click at [801, 174] on span "ADD NEW" at bounding box center [786, 173] width 36 height 9
click at [745, 211] on link "Add Invoice" at bounding box center [758, 212] width 97 height 16
select select "5613"
select select "service"
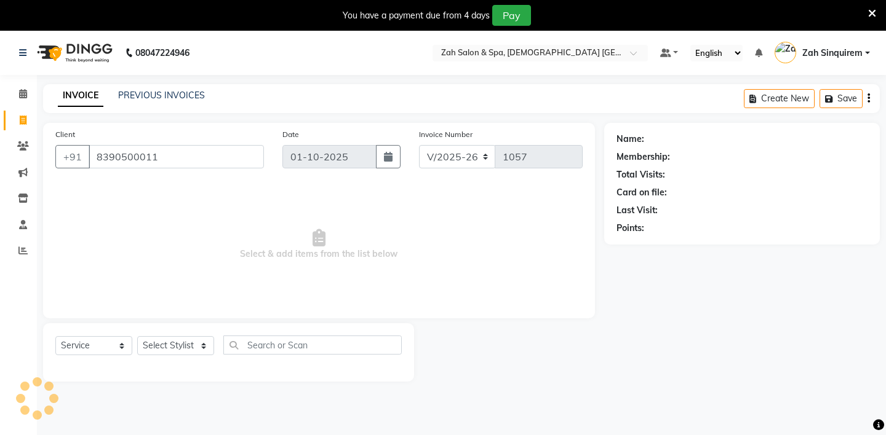
type input "8390500011"
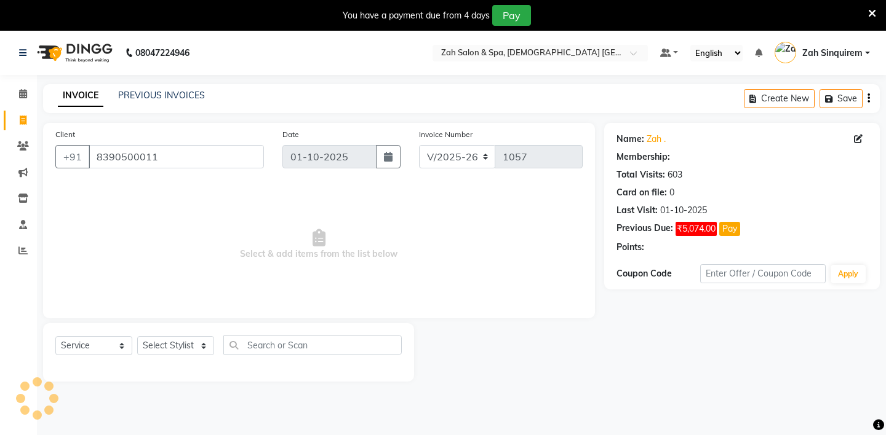
scroll to position [31, 0]
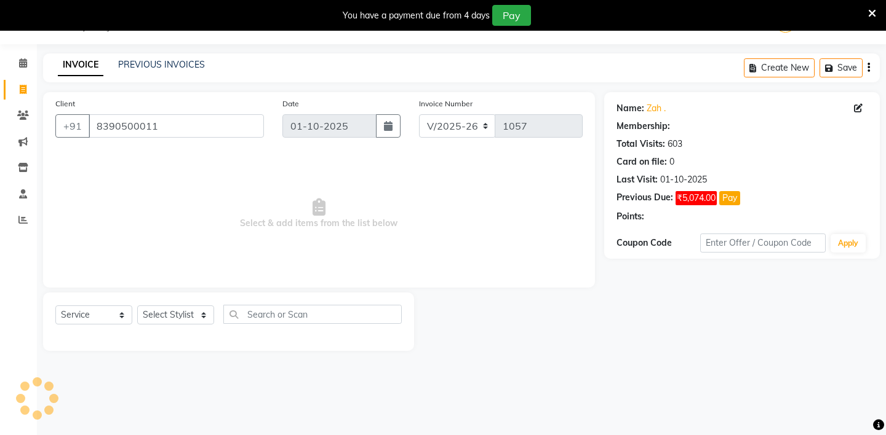
click at [163, 315] on select "Select Stylist" at bounding box center [175, 315] width 77 height 19
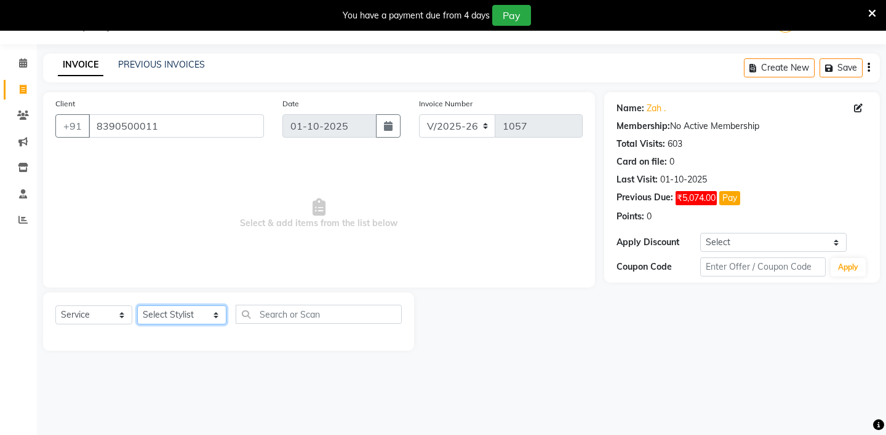
select select "38262"
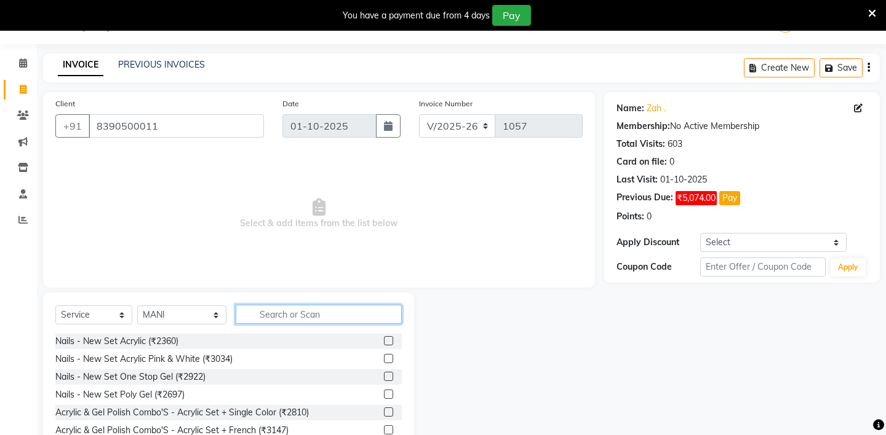
click at [279, 315] on input "text" at bounding box center [319, 314] width 166 height 19
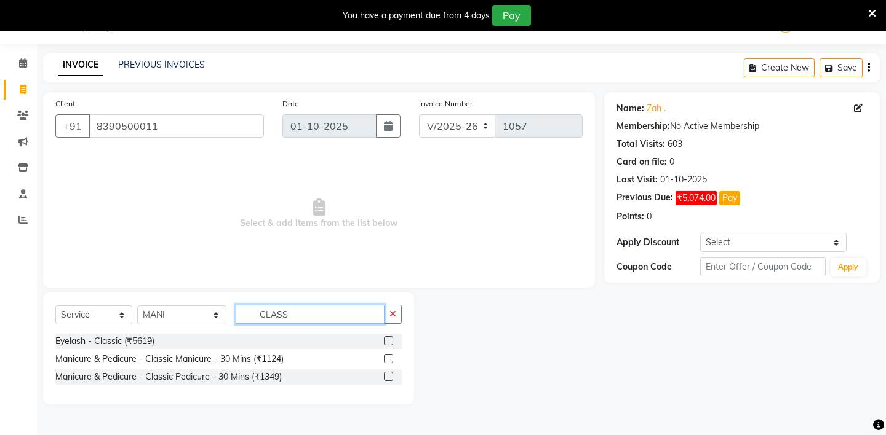
type input "CLASS"
click at [388, 358] on label at bounding box center [388, 358] width 9 height 9
click at [388, 358] on input "checkbox" at bounding box center [388, 359] width 8 height 8
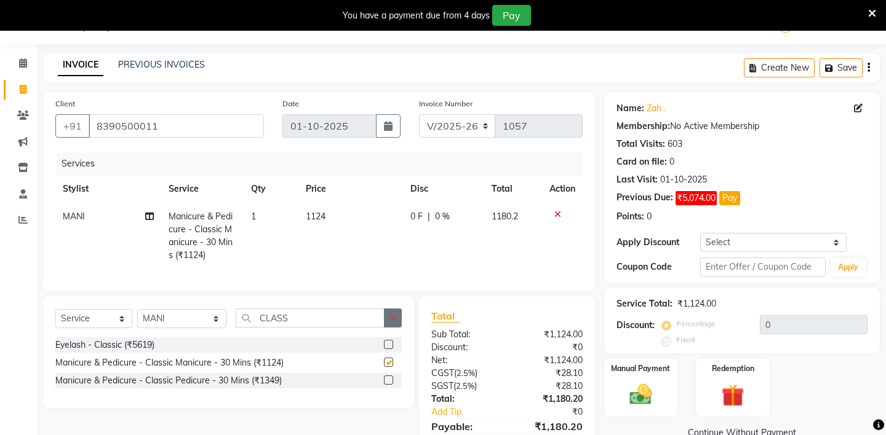
checkbox input "false"
click at [394, 313] on button "button" at bounding box center [393, 318] width 18 height 19
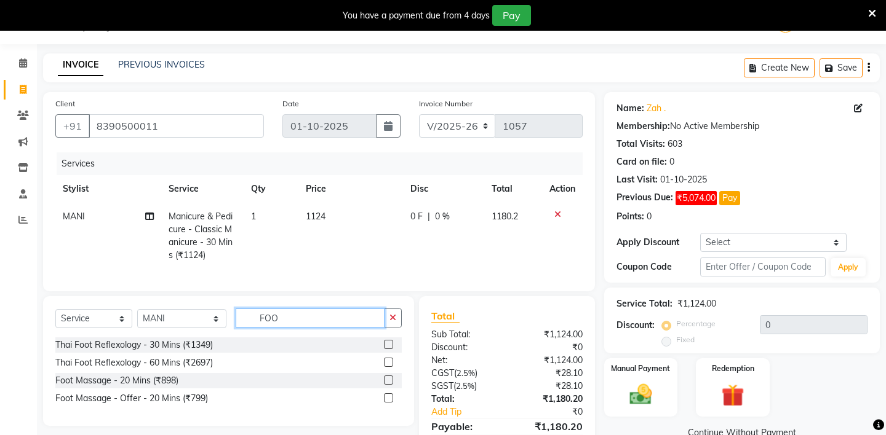
type input "FOO"
click at [390, 342] on label at bounding box center [388, 344] width 9 height 9
click at [390, 342] on input "checkbox" at bounding box center [388, 345] width 8 height 8
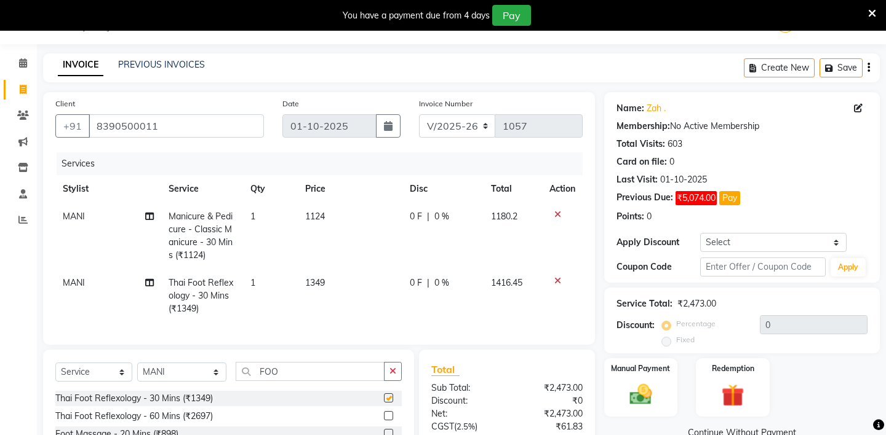
checkbox input "false"
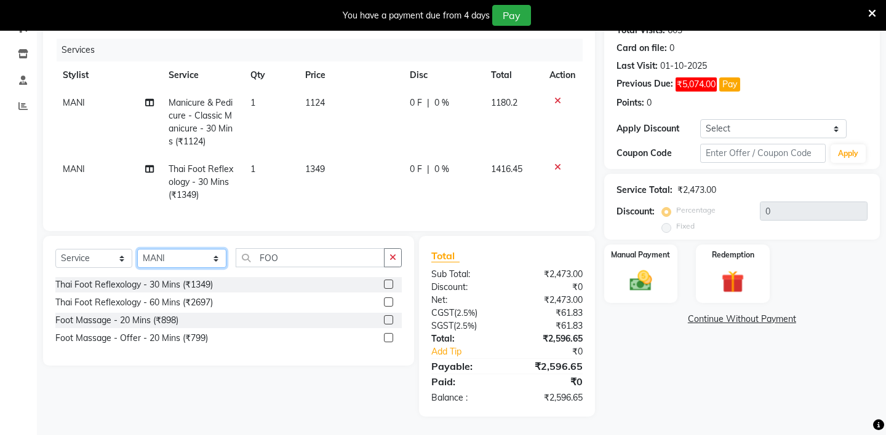
click at [172, 260] on select "Select Stylist [PERSON_NAME] - ZAH BEAUTY RETAIL APANG APEM ASIF ITUNA MANI MER…" at bounding box center [181, 258] width 89 height 19
select select "38269"
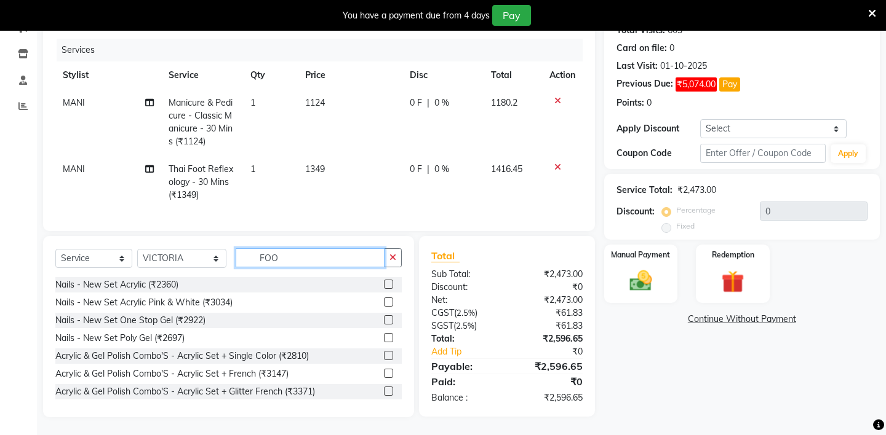
click at [284, 259] on input "FOO" at bounding box center [310, 257] width 149 height 19
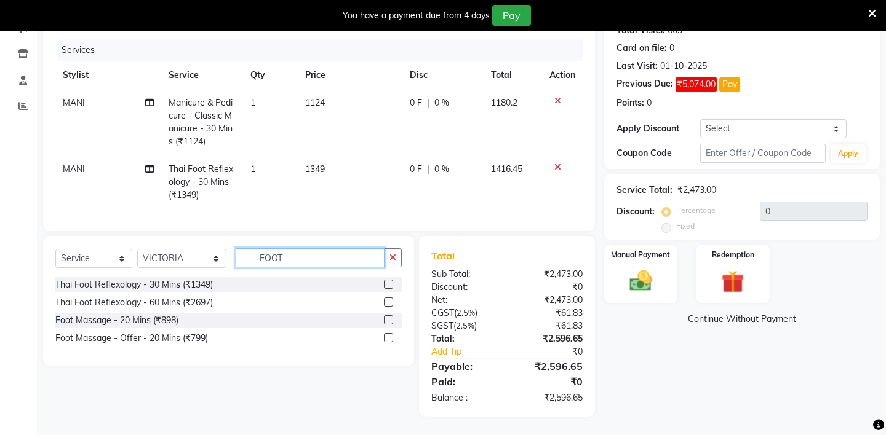
type input "FOOT"
click at [386, 283] on label at bounding box center [388, 284] width 9 height 9
click at [386, 283] on input "checkbox" at bounding box center [388, 285] width 8 height 8
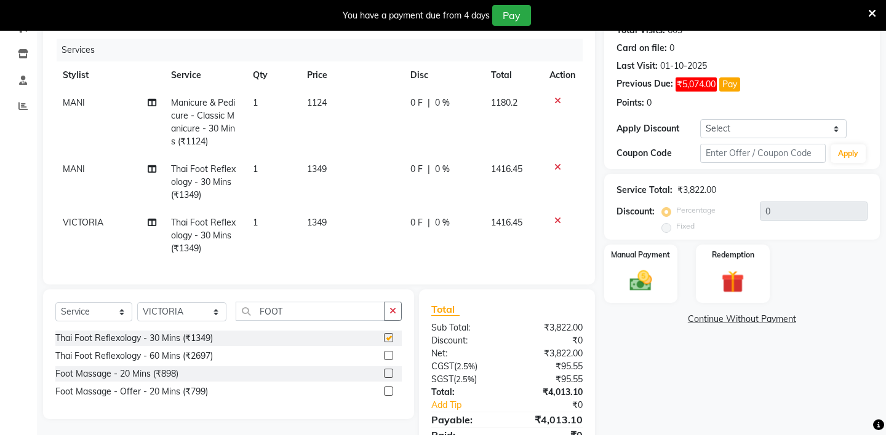
checkbox input "false"
click at [182, 312] on select "Select Stylist [PERSON_NAME] - ZAH BEAUTY RETAIL APANG APEM ASIF ITUNA MANI MER…" at bounding box center [181, 312] width 89 height 19
select select "38271"
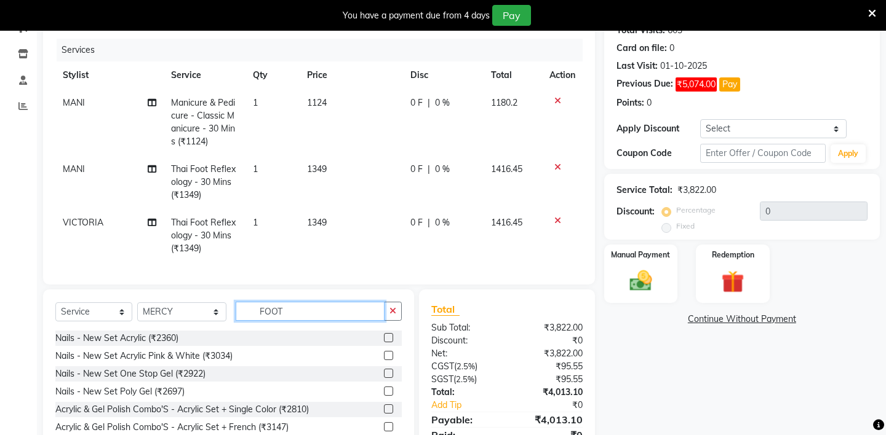
click at [271, 314] on input "FOOT" at bounding box center [310, 311] width 149 height 19
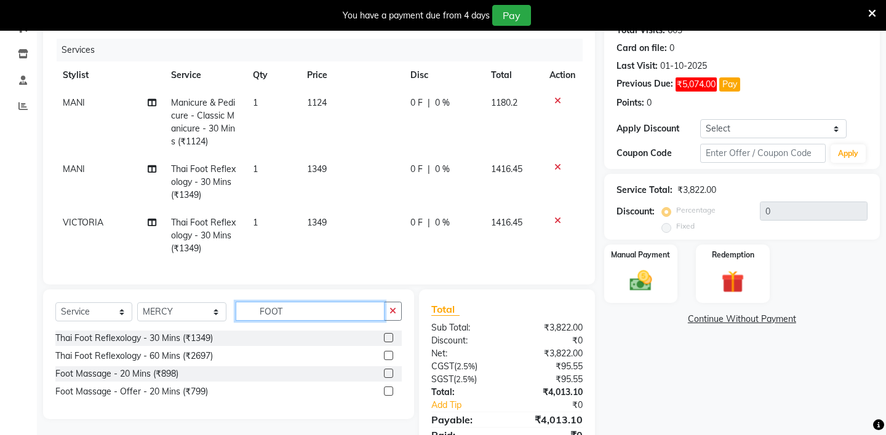
type input "FOOT"
click at [387, 335] on label at bounding box center [388, 337] width 9 height 9
click at [387, 335] on input "checkbox" at bounding box center [388, 339] width 8 height 8
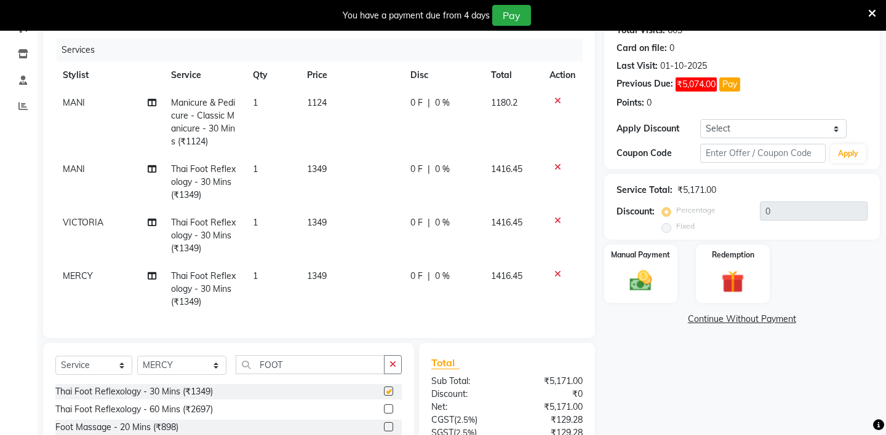
checkbox input "false"
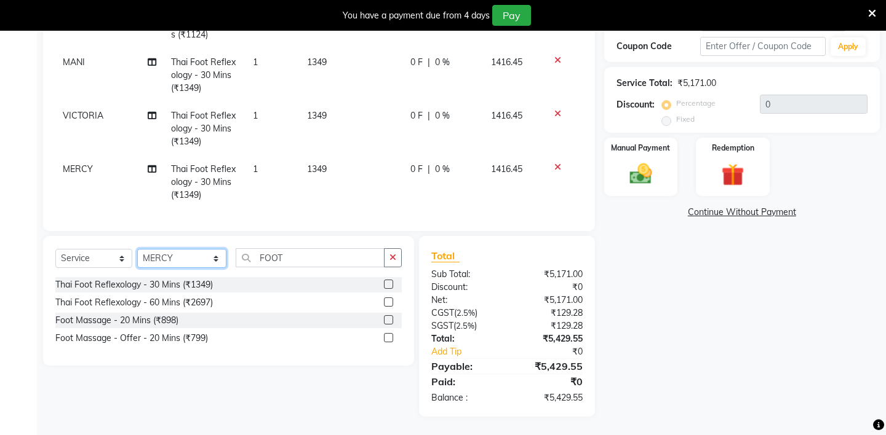
click at [167, 263] on select "Select Stylist [PERSON_NAME] - ZAH BEAUTY RETAIL APANG APEM ASIF ITUNA MANI MER…" at bounding box center [181, 258] width 89 height 19
select select "69643"
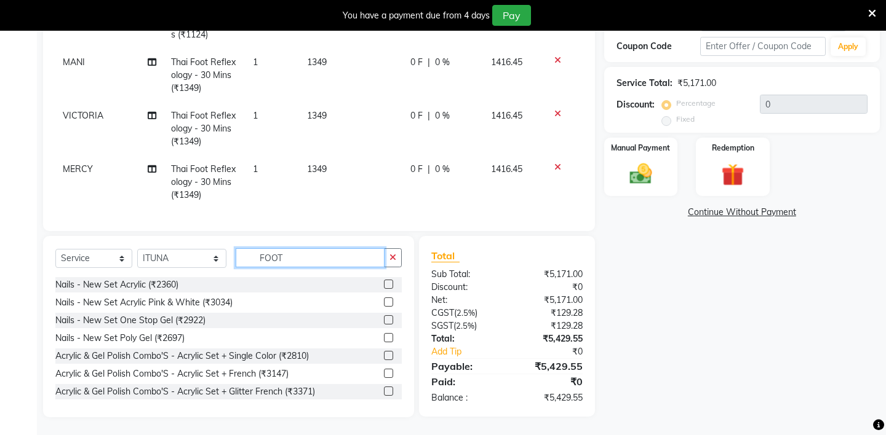
click at [289, 261] on input "FOOT" at bounding box center [310, 257] width 149 height 19
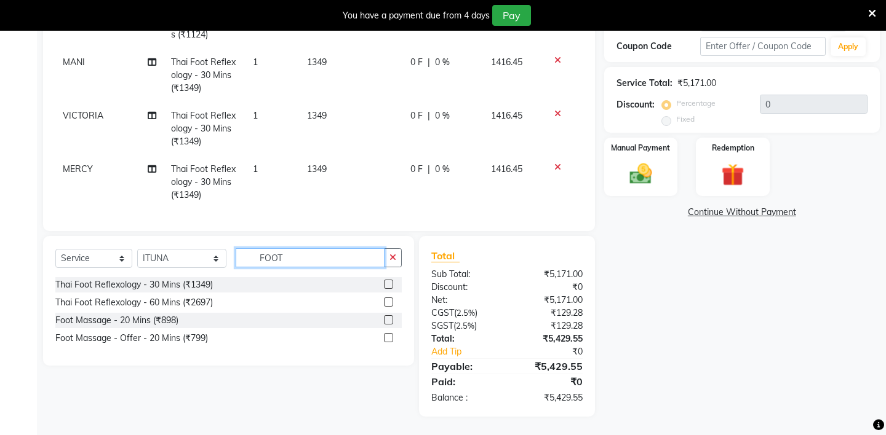
type input "FOOT"
click at [387, 281] on label at bounding box center [388, 284] width 9 height 9
click at [387, 281] on input "checkbox" at bounding box center [388, 285] width 8 height 8
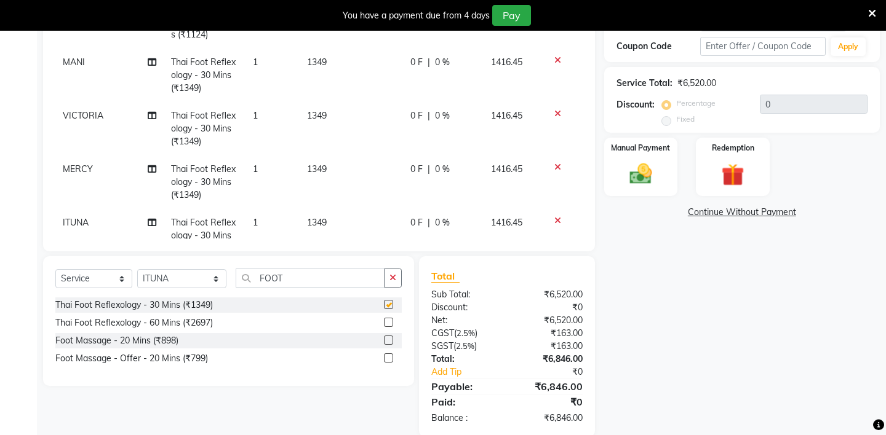
checkbox input "false"
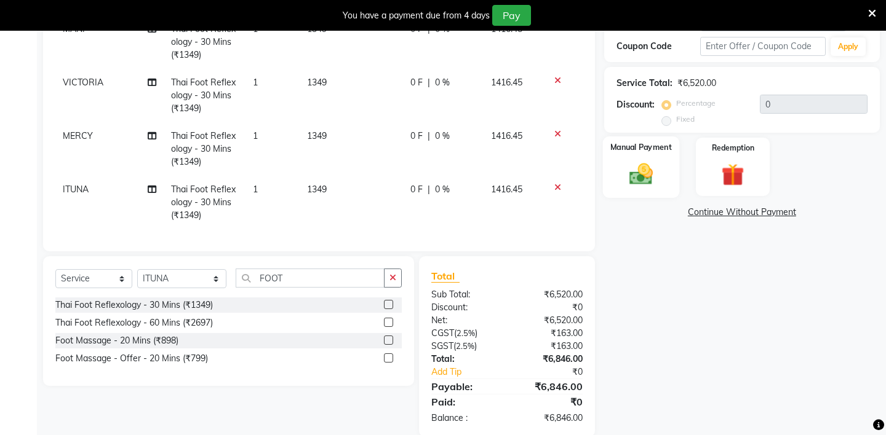
click at [610, 165] on div "Manual Payment" at bounding box center [640, 167] width 76 height 61
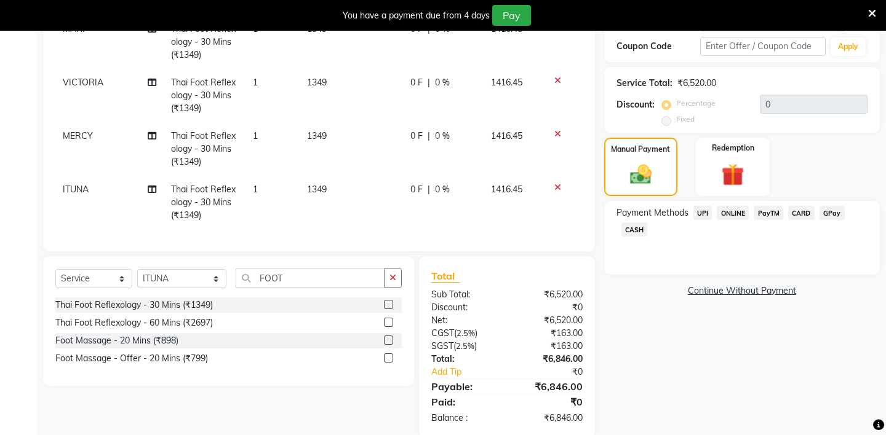
click at [798, 206] on span "CARD" at bounding box center [801, 213] width 26 height 14
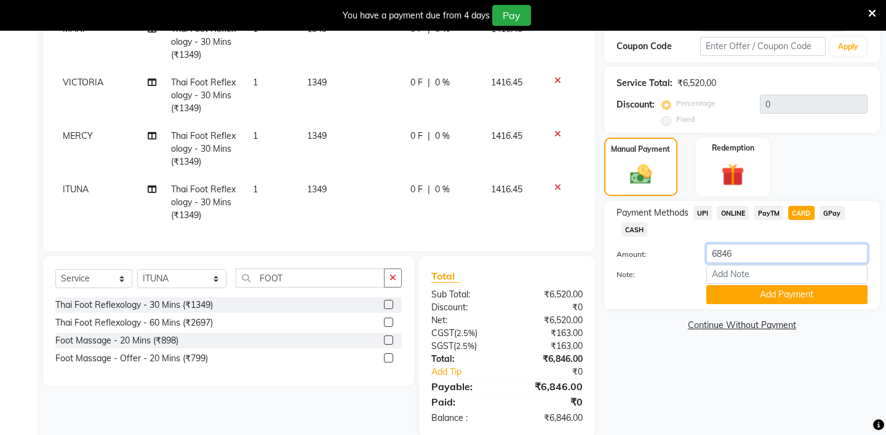
click at [744, 244] on input "6846" at bounding box center [786, 253] width 161 height 19
type input "6"
type input "2832"
click at [728, 285] on button "Add Payment" at bounding box center [786, 294] width 161 height 19
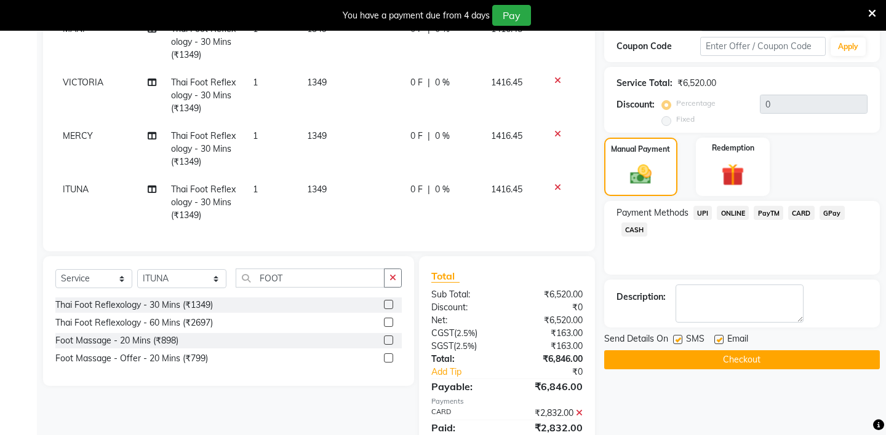
click at [705, 206] on span "UPI" at bounding box center [702, 213] width 19 height 14
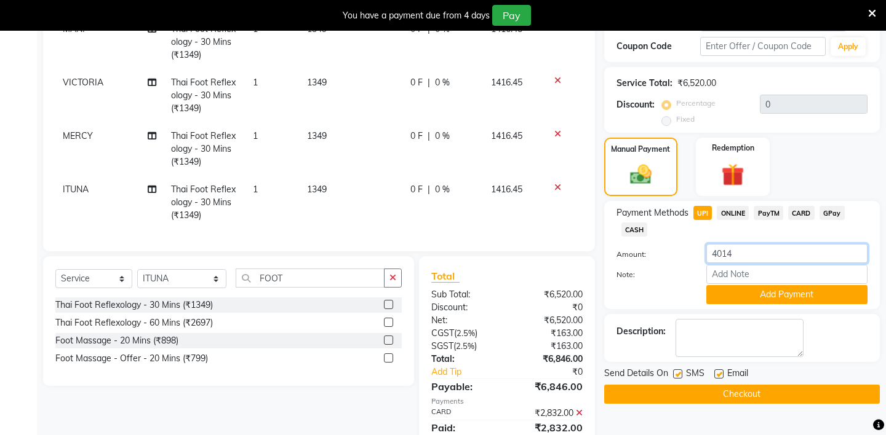
click at [743, 244] on input "4014" at bounding box center [786, 253] width 161 height 19
type input "4"
type input "1416"
click at [728, 285] on button "Add Payment" at bounding box center [786, 294] width 161 height 19
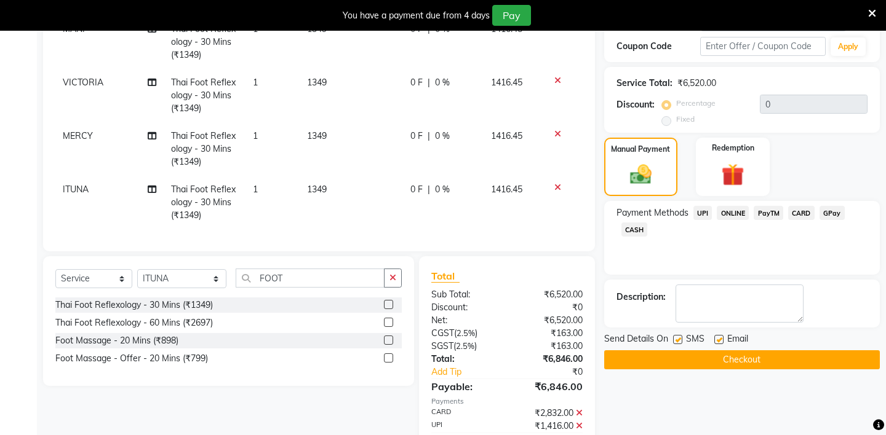
click at [634, 223] on span "CASH" at bounding box center [634, 230] width 26 height 14
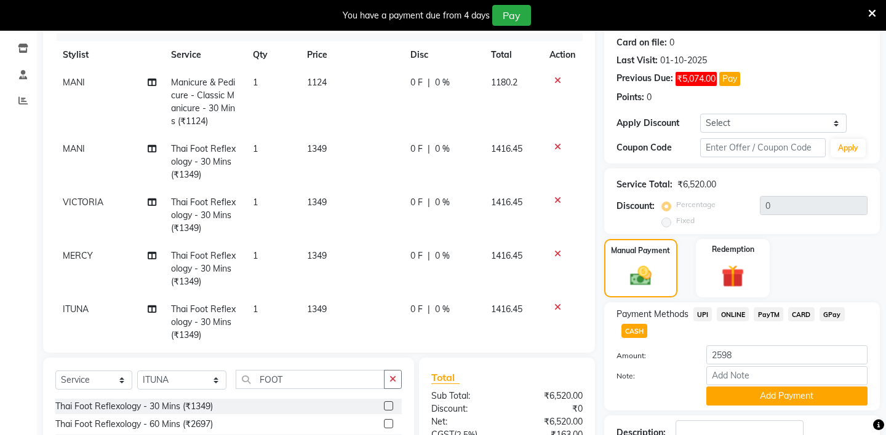
scroll to position [14, 0]
click at [554, 81] on icon at bounding box center [557, 81] width 7 height 9
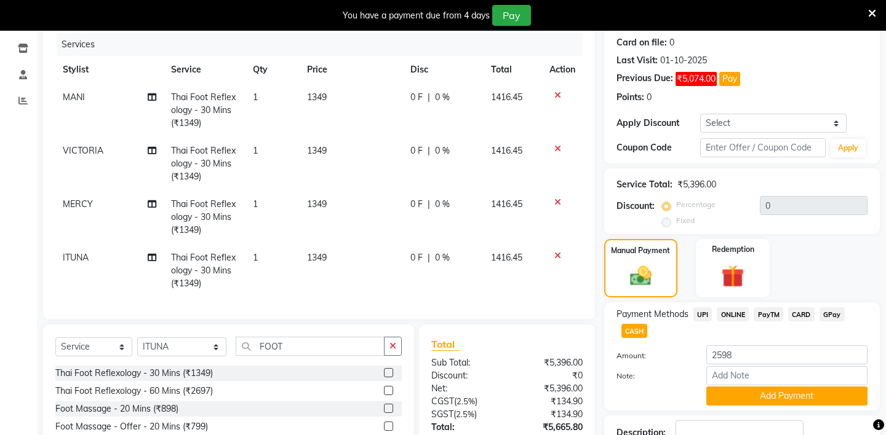
scroll to position [277, 0]
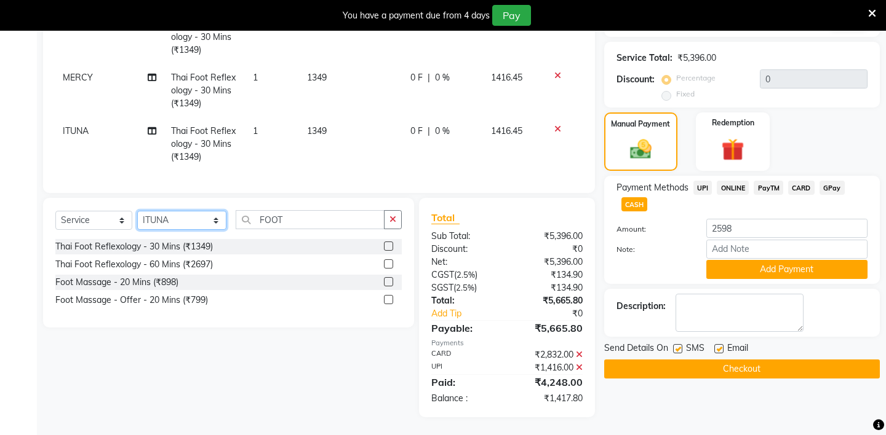
click at [184, 229] on select "Select Stylist [PERSON_NAME] - ZAH BEAUTY RETAIL APANG APEM ASIF ITUNA MANI MER…" at bounding box center [181, 220] width 89 height 19
select select "38262"
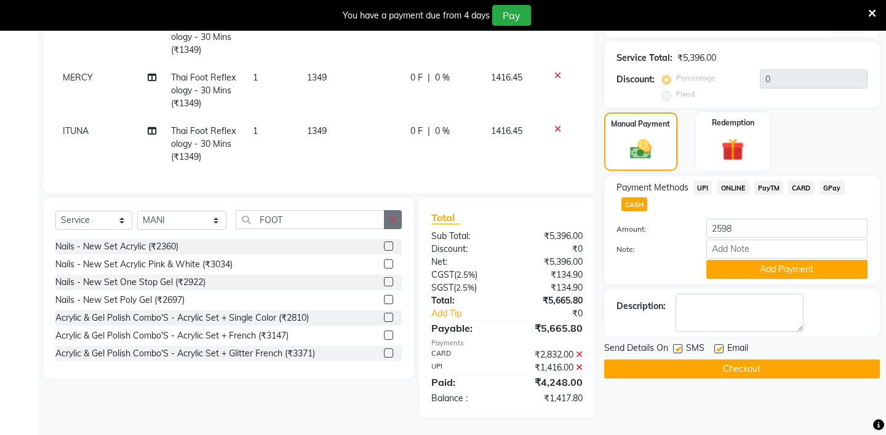
click at [395, 220] on icon "button" at bounding box center [392, 219] width 7 height 9
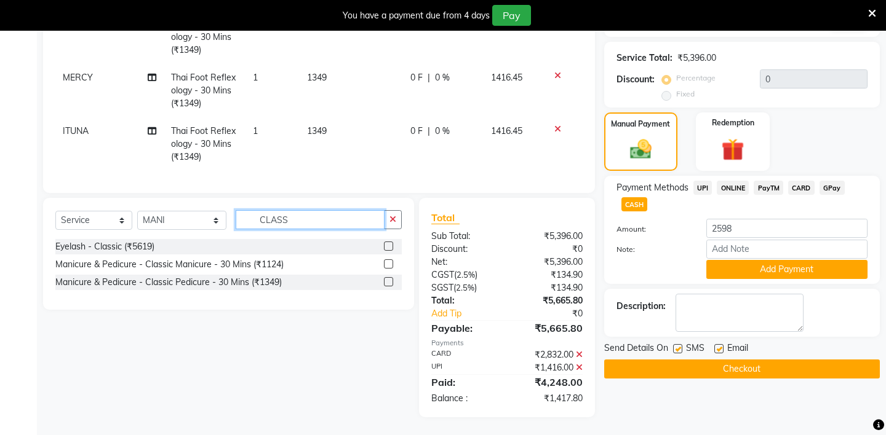
type input "CLASS"
click at [387, 282] on label at bounding box center [388, 281] width 9 height 9
click at [387, 282] on input "checkbox" at bounding box center [388, 283] width 8 height 8
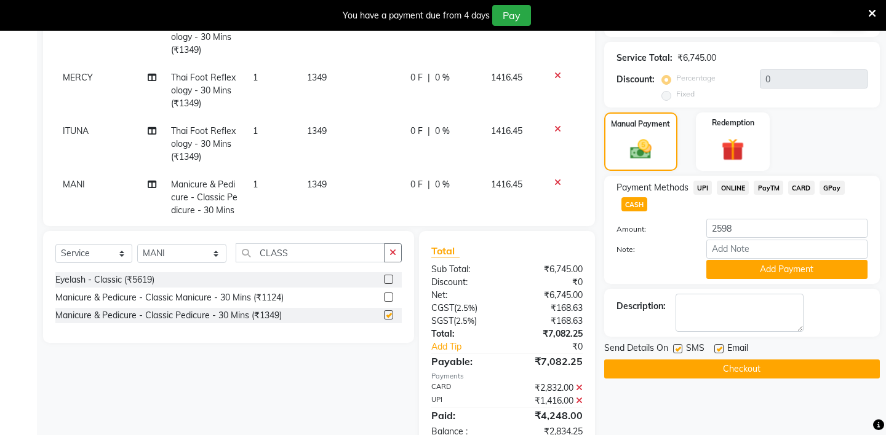
checkbox input "false"
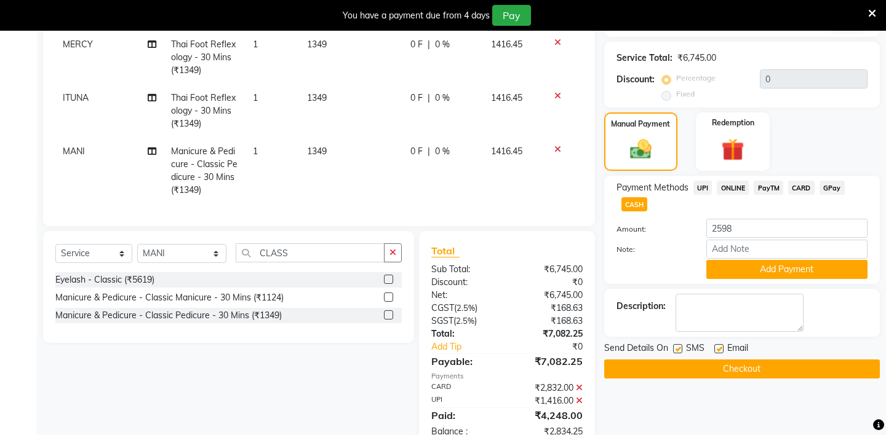
click at [622, 197] on span "CASH" at bounding box center [634, 204] width 26 height 14
type input "2834.25"
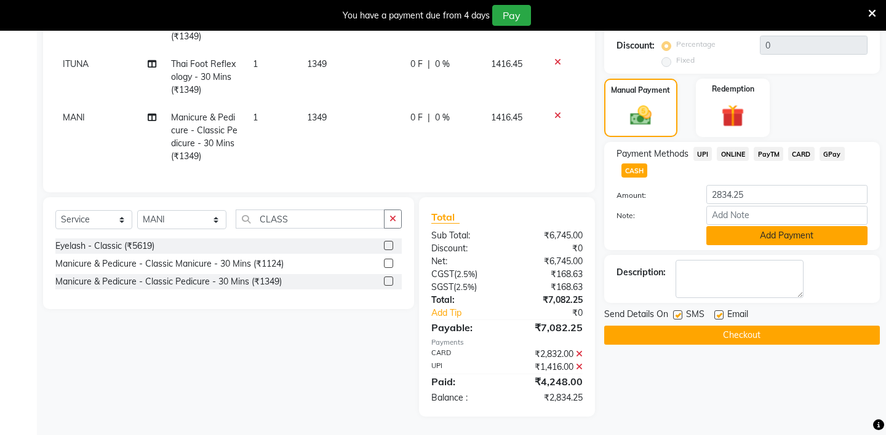
click at [759, 229] on button "Add Payment" at bounding box center [786, 235] width 161 height 19
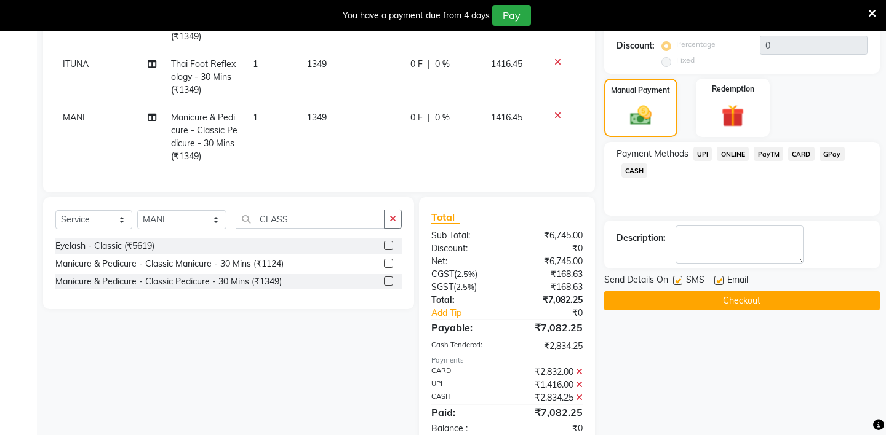
scroll to position [341, 0]
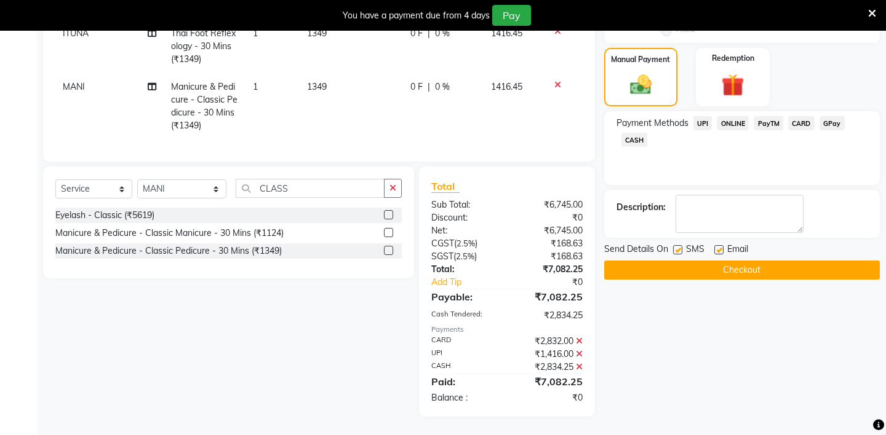
click at [691, 261] on button "Checkout" at bounding box center [742, 270] width 276 height 19
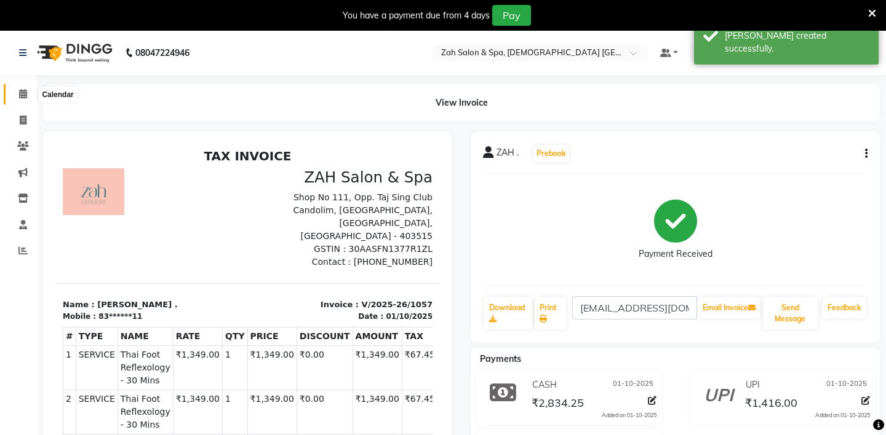
click at [14, 93] on span at bounding box center [23, 94] width 22 height 14
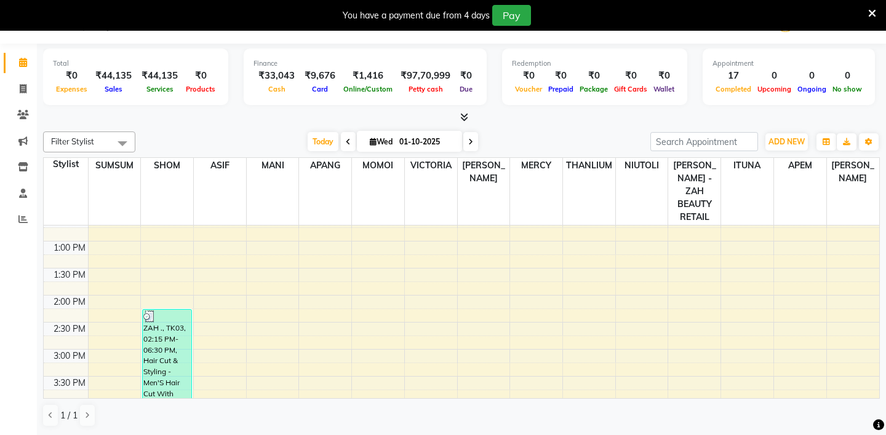
scroll to position [517, 0]
